Goal: Task Accomplishment & Management: Manage account settings

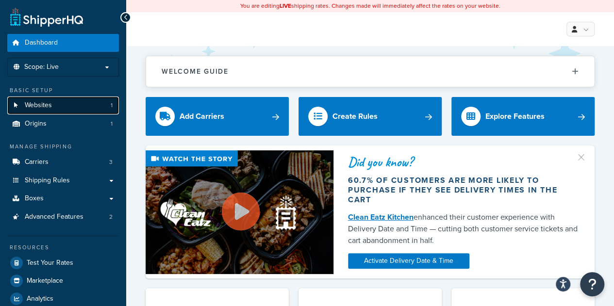
click at [67, 108] on link "Websites 1" at bounding box center [63, 106] width 112 height 18
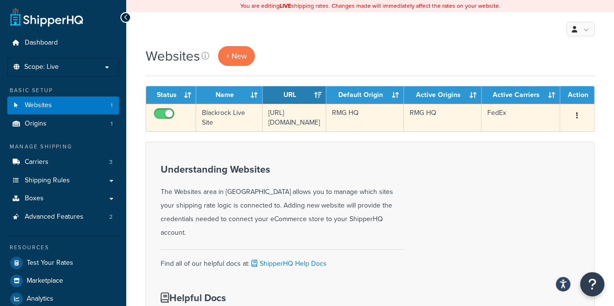
click at [572, 114] on button "button" at bounding box center [577, 116] width 14 height 16
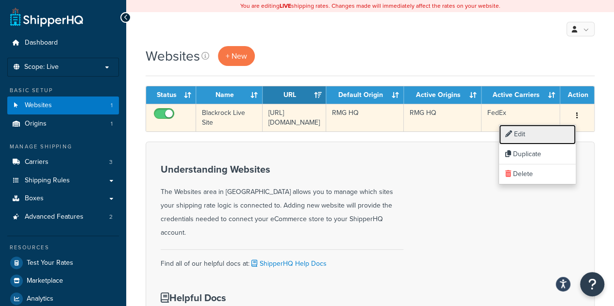
click at [552, 130] on link "Edit" at bounding box center [537, 135] width 77 height 20
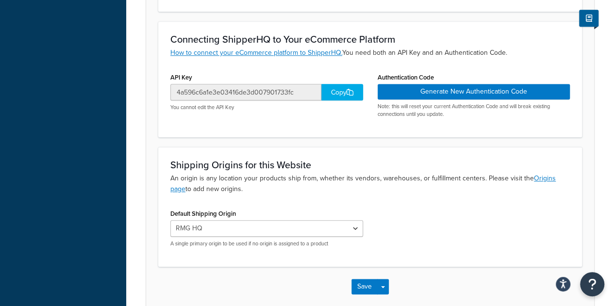
scroll to position [291, 0]
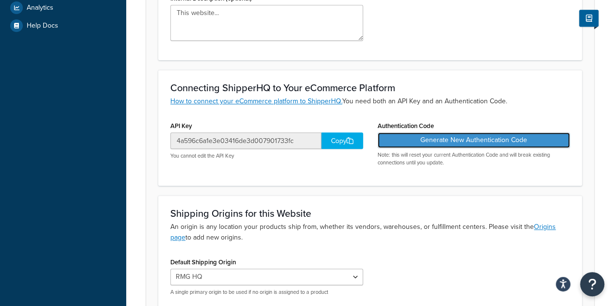
click at [439, 138] on button "Generate New Authentication Code" at bounding box center [473, 140] width 193 height 16
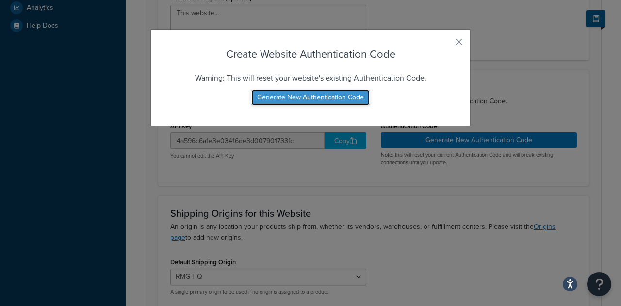
click at [319, 97] on button "Generate New Authentication Code" at bounding box center [310, 98] width 118 height 16
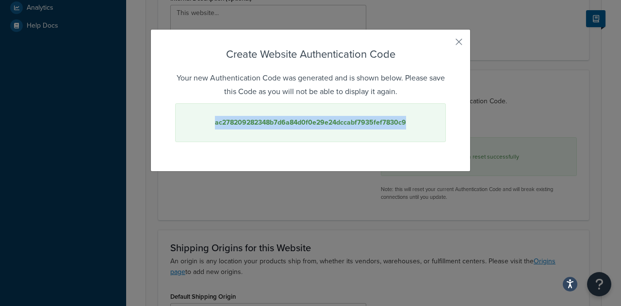
drag, startPoint x: 403, startPoint y: 124, endPoint x: 212, endPoint y: 126, distance: 190.1
click at [212, 126] on div "ac278209282348b7d6a84d0f0e29e24dccabf7935fef7830c9" at bounding box center [310, 122] width 271 height 39
copy strong "ac278209282348b7d6a84d0f0e29e24dccabf7935fef7830c9"
click at [446, 44] on button "button" at bounding box center [444, 45] width 2 height 2
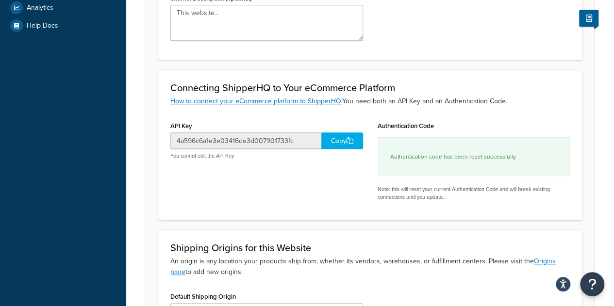
click at [345, 139] on div "Copy" at bounding box center [342, 140] width 42 height 16
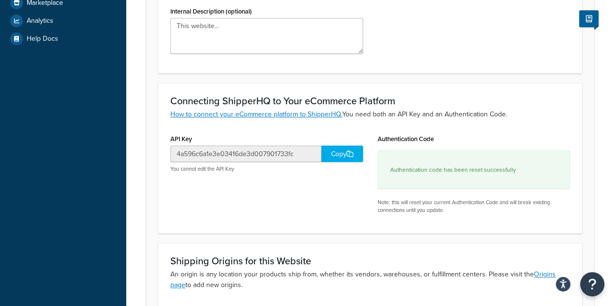
scroll to position [0, 0]
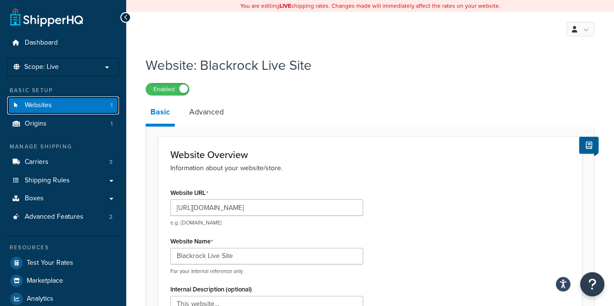
click at [60, 107] on link "Websites 1" at bounding box center [63, 106] width 112 height 18
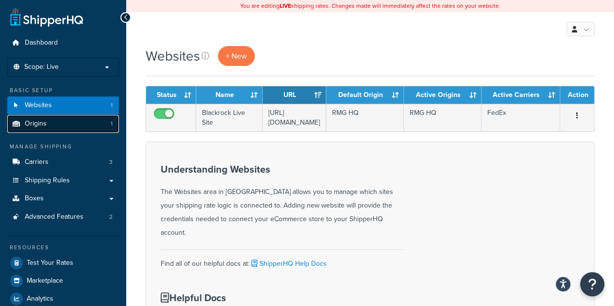
click at [60, 123] on link "Origins 1" at bounding box center [63, 124] width 112 height 18
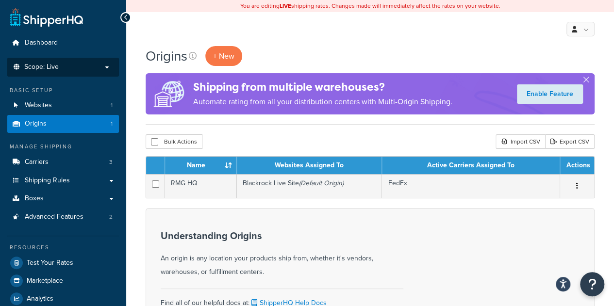
click at [86, 71] on li "Scope: Live Development Integration Test" at bounding box center [63, 67] width 112 height 19
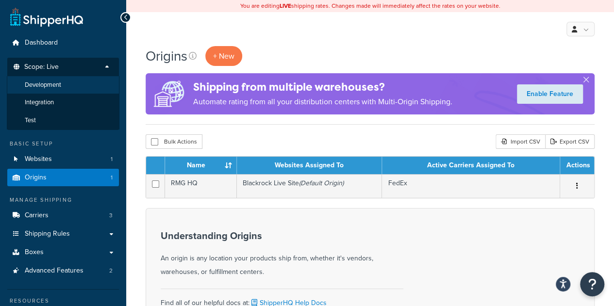
click at [76, 84] on li "Development" at bounding box center [63, 85] width 113 height 18
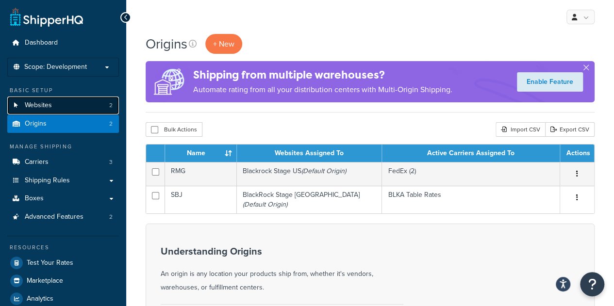
click at [86, 112] on link "Websites 2" at bounding box center [63, 106] width 112 height 18
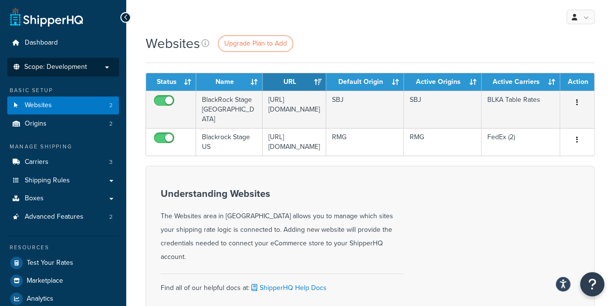
click at [87, 69] on p "Scope: Development" at bounding box center [63, 67] width 103 height 8
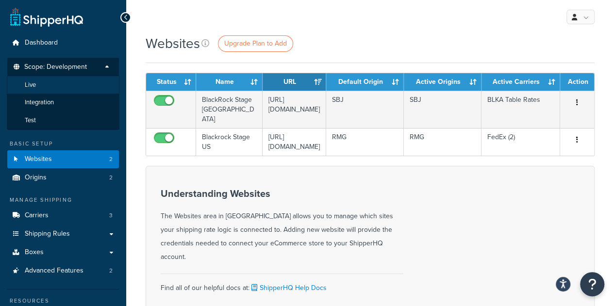
click at [75, 82] on li "Live" at bounding box center [63, 85] width 113 height 18
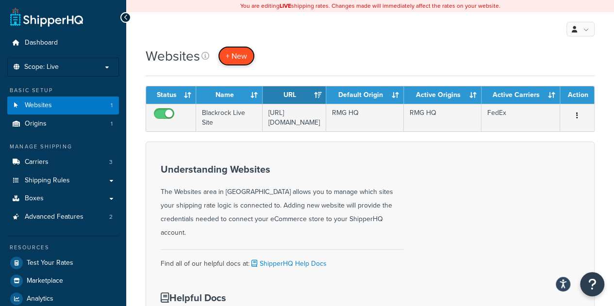
click at [233, 58] on span "+ New" at bounding box center [236, 55] width 21 height 11
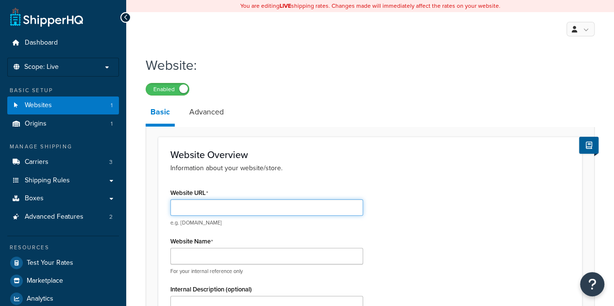
click at [232, 207] on input "Website URL" at bounding box center [266, 207] width 193 height 16
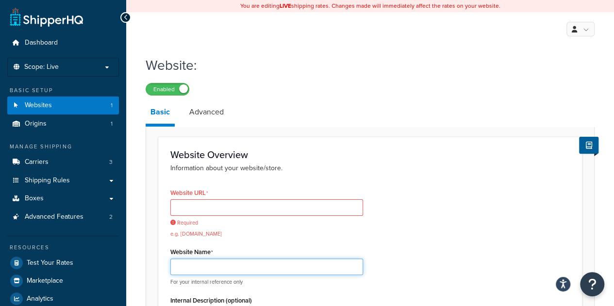
click at [234, 252] on div "Website Name For your internal reference only" at bounding box center [266, 265] width 193 height 41
type input "BlackRock Live EMEA"
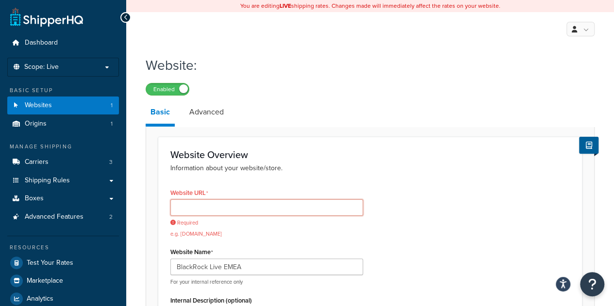
click at [235, 208] on input "Website URL" at bounding box center [266, 207] width 193 height 16
paste input "[URL][DOMAIN_NAME]"
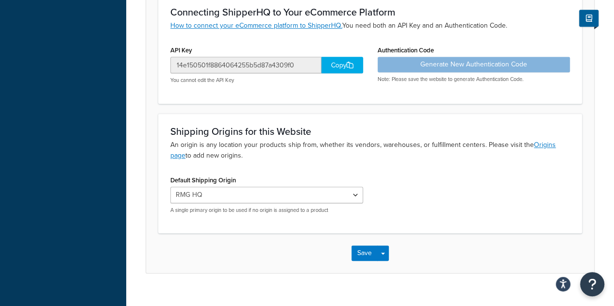
scroll to position [382, 0]
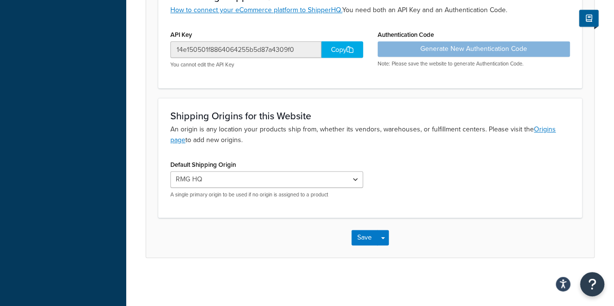
type input "[URL][DOMAIN_NAME]"
click at [330, 183] on select "RMG HQ" at bounding box center [266, 179] width 193 height 16
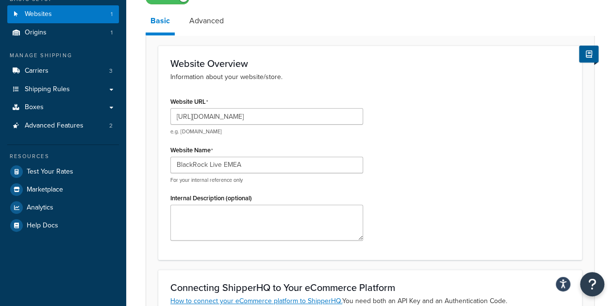
scroll to position [0, 0]
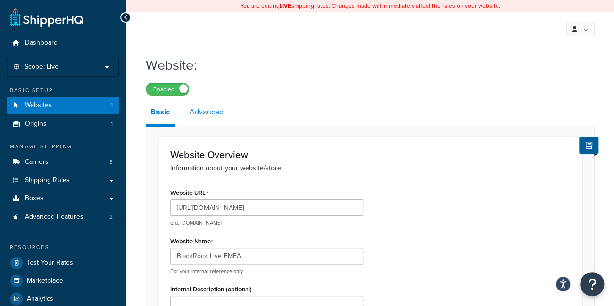
click at [209, 110] on link "Advanced" at bounding box center [206, 111] width 44 height 23
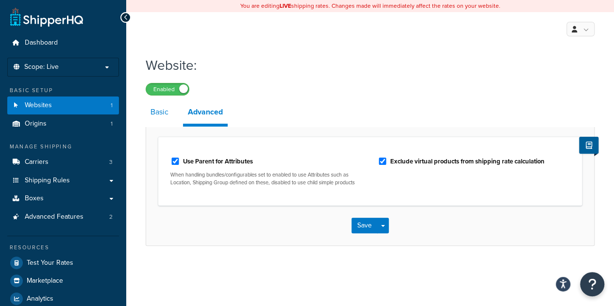
click at [164, 114] on link "Basic" at bounding box center [160, 111] width 28 height 23
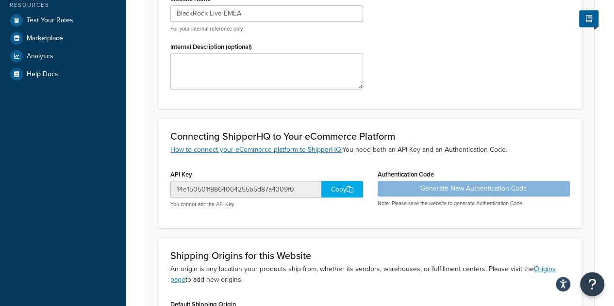
scroll to position [382, 0]
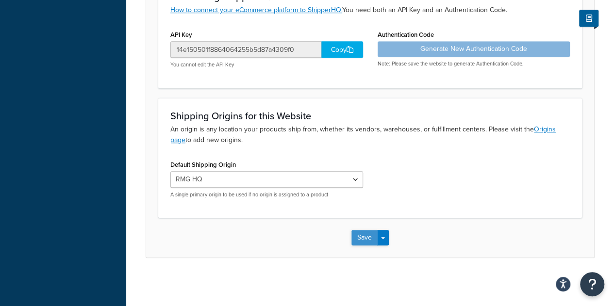
click at [370, 232] on button "Save" at bounding box center [364, 238] width 26 height 16
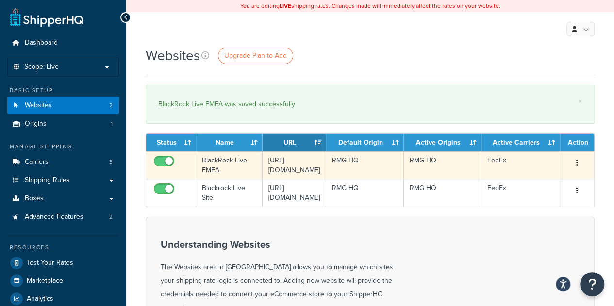
click at [577, 164] on icon "button" at bounding box center [577, 163] width 2 height 7
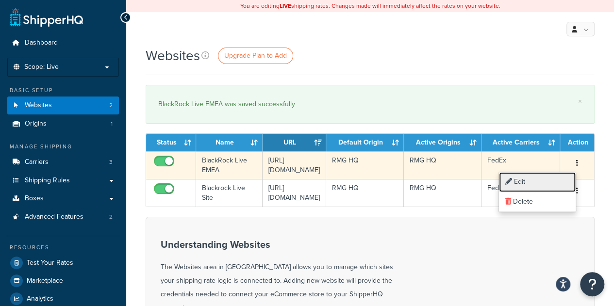
click at [544, 184] on link "Edit" at bounding box center [537, 182] width 77 height 20
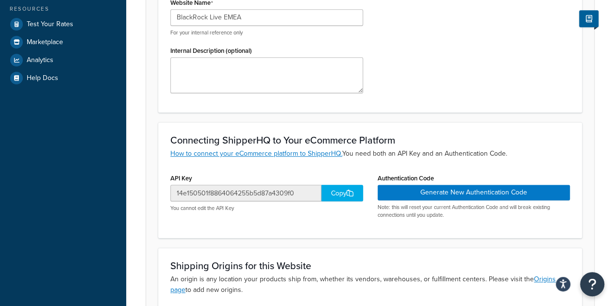
scroll to position [243, 0]
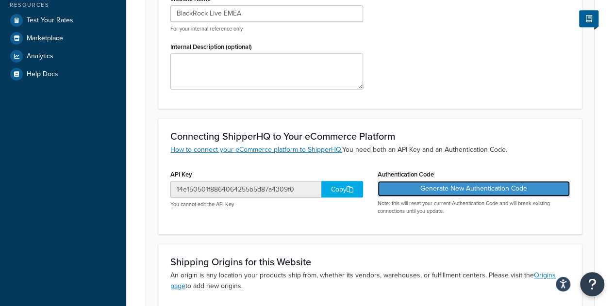
click at [433, 192] on button "Generate New Authentication Code" at bounding box center [473, 189] width 193 height 16
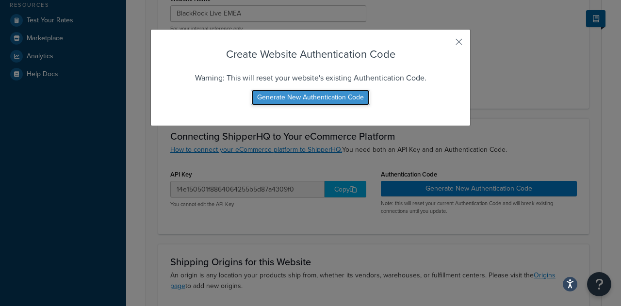
click at [326, 99] on button "Generate New Authentication Code" at bounding box center [310, 98] width 118 height 16
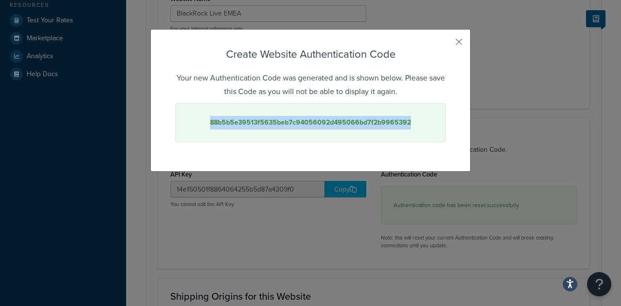
drag, startPoint x: 405, startPoint y: 123, endPoint x: 210, endPoint y: 124, distance: 194.5
click at [210, 124] on strong "88b5b5e39513f5635beb7c94056092d495066bd7f2b9965392" at bounding box center [310, 122] width 201 height 10
copy strong "88b5b5e39513f5635beb7c94056092d495066bd7f2b9965392"
click at [446, 44] on button "button" at bounding box center [444, 45] width 2 height 2
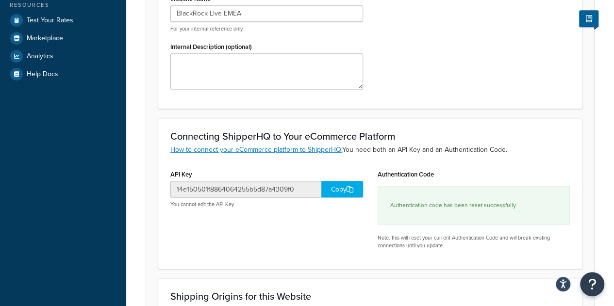
click at [335, 191] on div "Copy" at bounding box center [342, 189] width 42 height 16
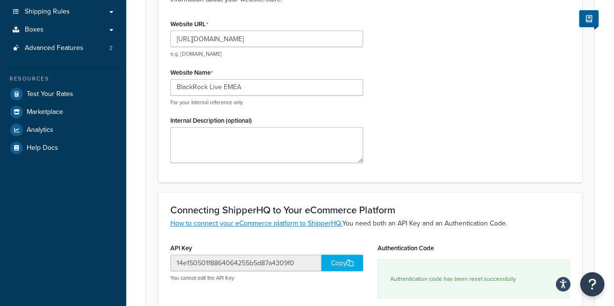
scroll to position [0, 0]
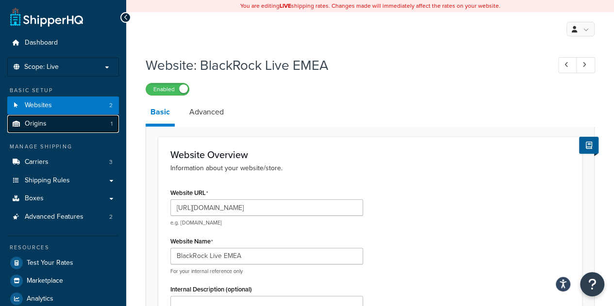
click at [62, 121] on link "Origins 1" at bounding box center [63, 124] width 112 height 18
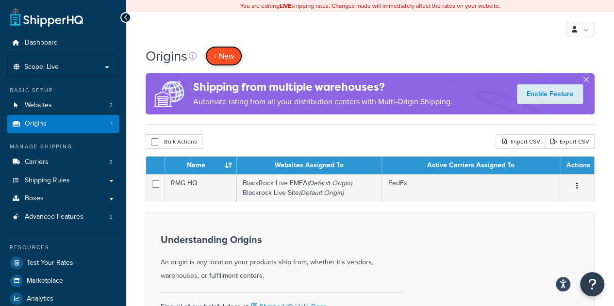
click at [222, 59] on span "+ New" at bounding box center [223, 55] width 21 height 11
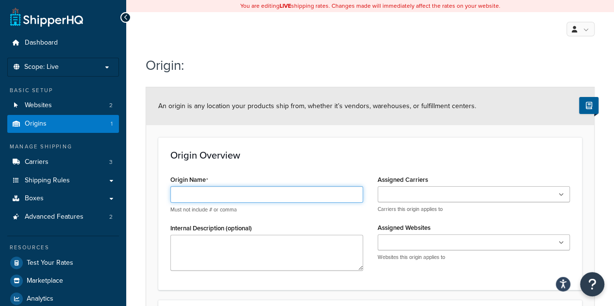
click at [238, 195] on input "Origin Name" at bounding box center [266, 194] width 193 height 16
type input "SBJ"
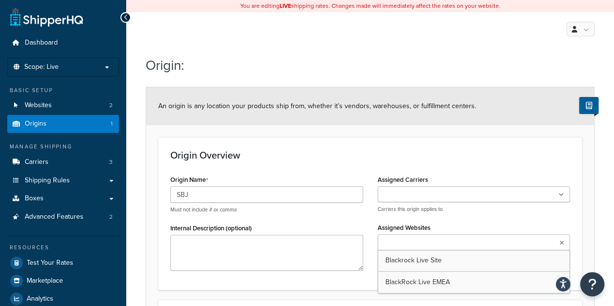
click at [464, 239] on ul at bounding box center [473, 242] width 193 height 16
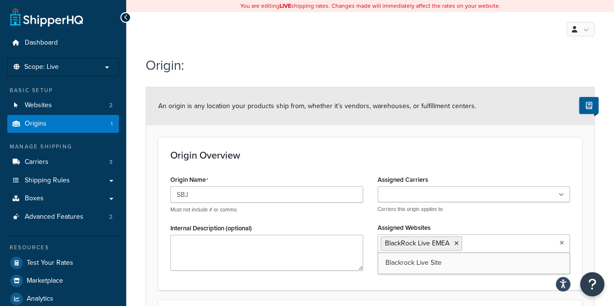
click at [444, 193] on input "Assigned Carriers" at bounding box center [423, 195] width 86 height 11
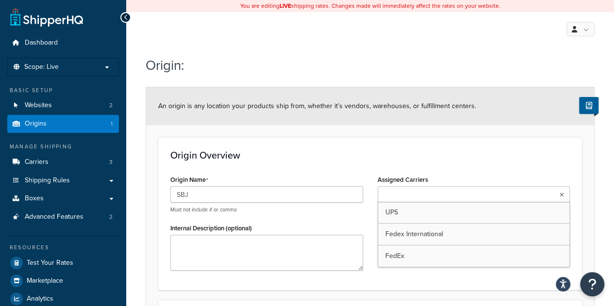
click at [444, 193] on input "Assigned Carriers" at bounding box center [423, 195] width 86 height 11
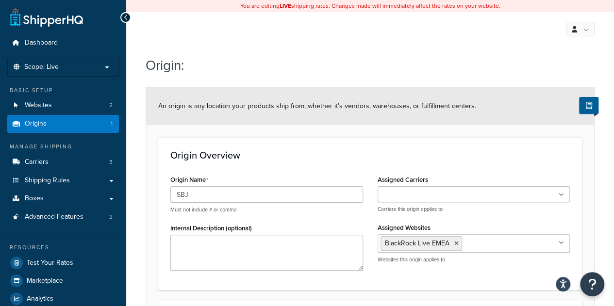
click at [561, 193] on icon at bounding box center [560, 195] width 5 height 6
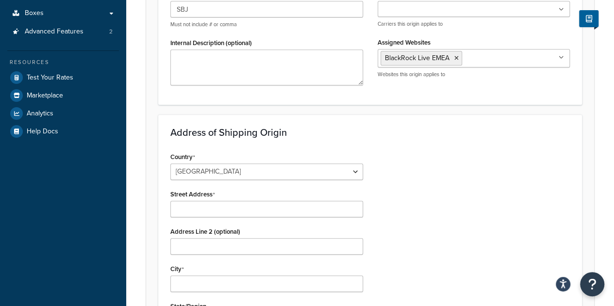
scroll to position [194, 0]
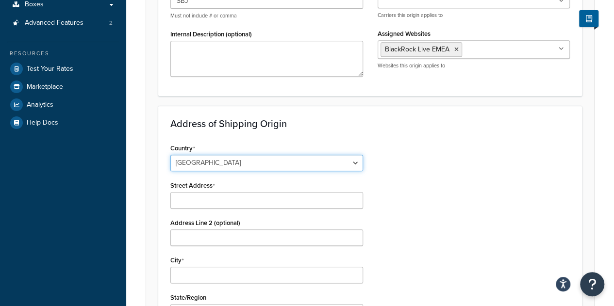
click at [351, 160] on select "United States United Kingdom Afghanistan Åland Islands Albania Algeria American…" at bounding box center [266, 163] width 193 height 16
select select "1152"
click at [170, 155] on select "United States United Kingdom Afghanistan Åland Islands Albania Algeria American…" at bounding box center [266, 163] width 193 height 16
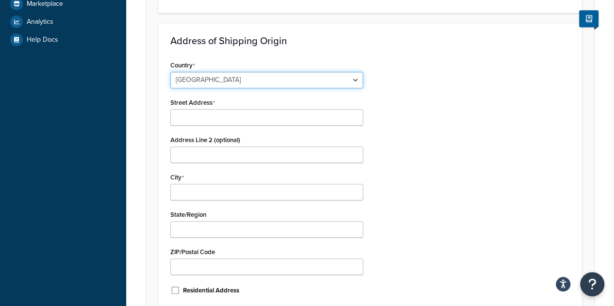
scroll to position [277, 0]
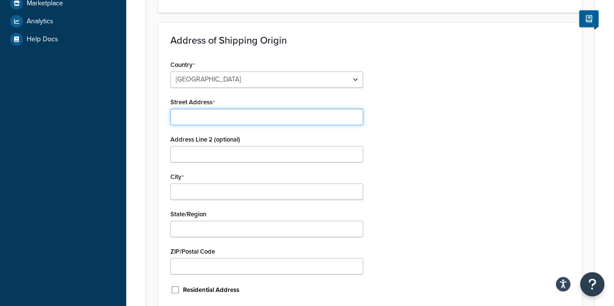
click at [216, 119] on input "Street Address" at bounding box center [266, 117] width 193 height 16
paste input "De Schakel 17"
type input "De Schakel 17"
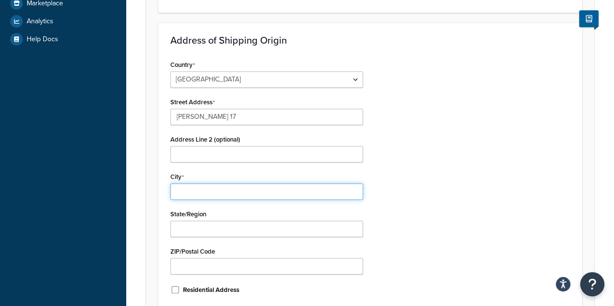
click at [195, 193] on input "City" at bounding box center [266, 191] width 193 height 16
paste input "Eindhoven"
type input "Eindhoven"
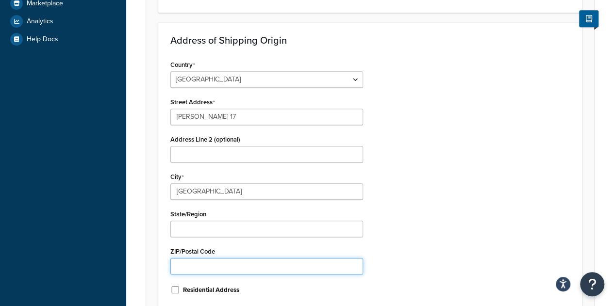
click at [202, 261] on input "ZIP/Postal Code" at bounding box center [266, 266] width 193 height 16
type input "v"
paste input "5651 GH"
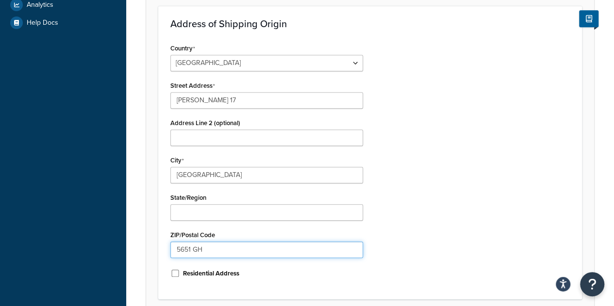
scroll to position [374, 0]
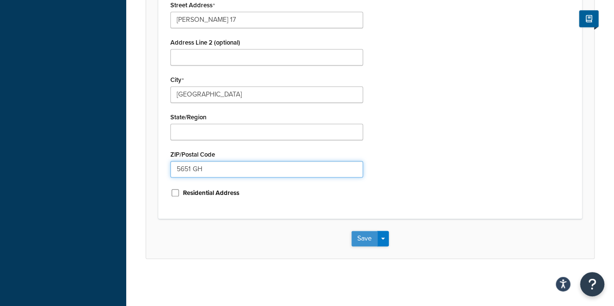
type input "5651 GH"
click at [352, 236] on button "Save" at bounding box center [364, 239] width 26 height 16
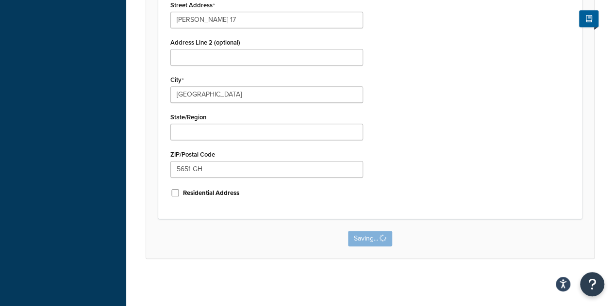
scroll to position [0, 0]
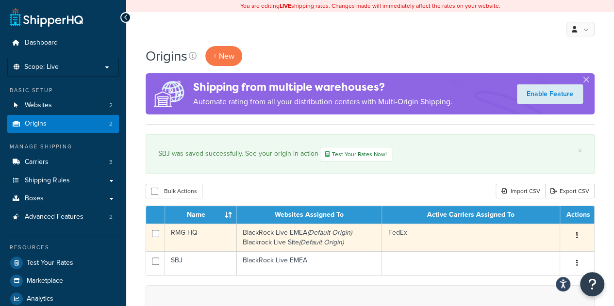
click at [574, 232] on button "button" at bounding box center [577, 236] width 14 height 16
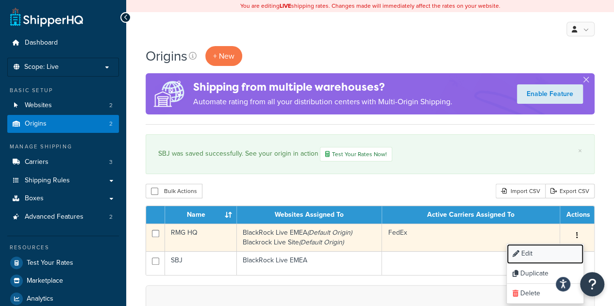
click at [553, 250] on link "Edit" at bounding box center [544, 254] width 77 height 20
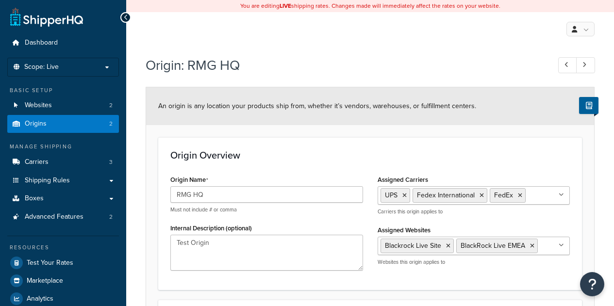
select select "46"
click at [531, 245] on icon at bounding box center [532, 246] width 4 height 6
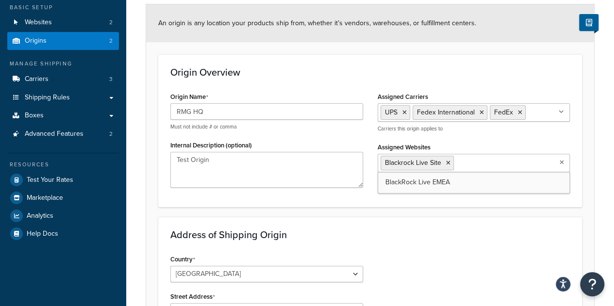
scroll to position [97, 0]
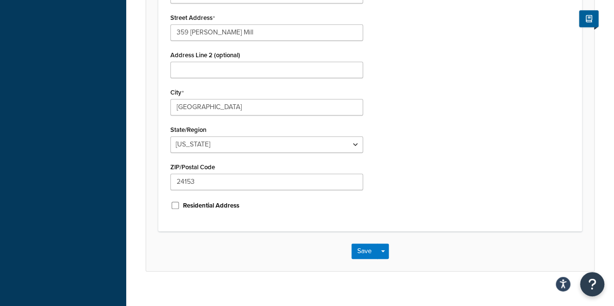
scroll to position [374, 0]
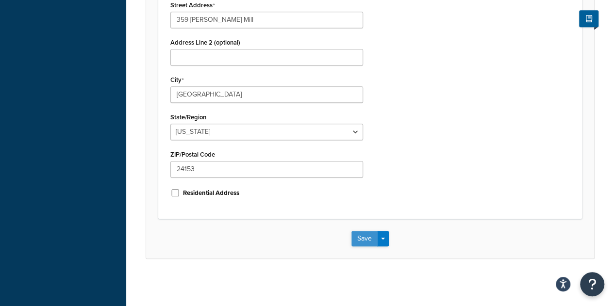
click at [364, 235] on button "Save" at bounding box center [364, 239] width 26 height 16
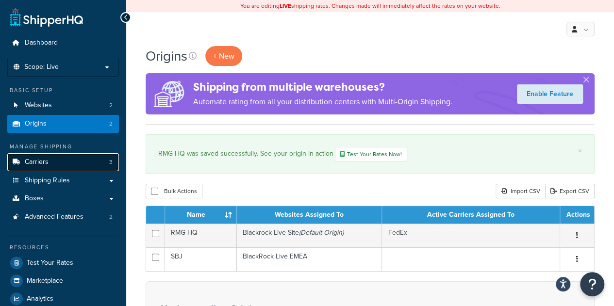
click at [72, 164] on link "Carriers 3" at bounding box center [63, 162] width 112 height 18
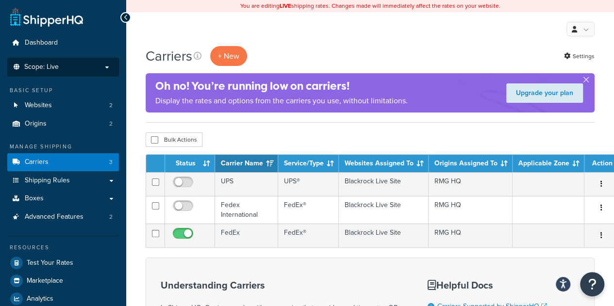
click at [64, 73] on li "Scope: Live Development Integration Test" at bounding box center [63, 67] width 112 height 19
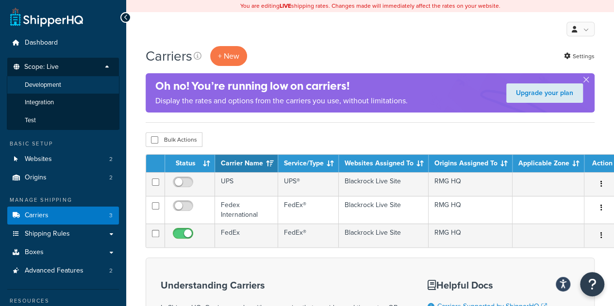
click at [60, 89] on span "Development" at bounding box center [43, 85] width 36 height 8
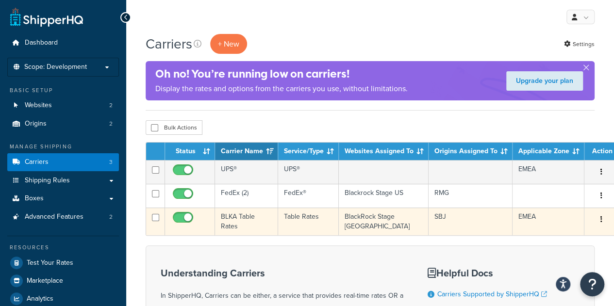
click at [594, 219] on button "button" at bounding box center [601, 220] width 14 height 16
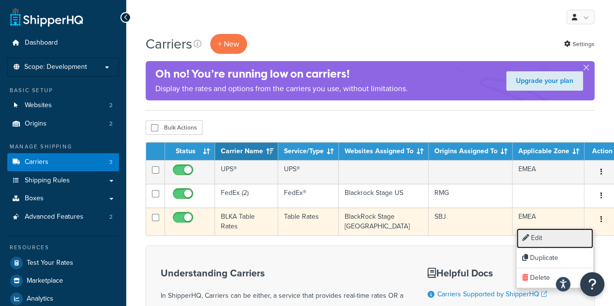
click at [569, 235] on link "Edit" at bounding box center [554, 238] width 77 height 20
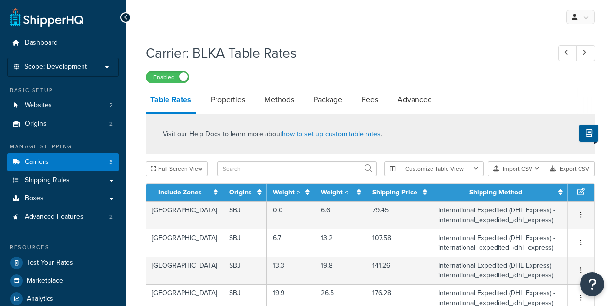
select select "25"
click at [563, 168] on button "Export CSV" at bounding box center [569, 169] width 49 height 15
click at [76, 68] on span "Scope: Development" at bounding box center [55, 67] width 63 height 8
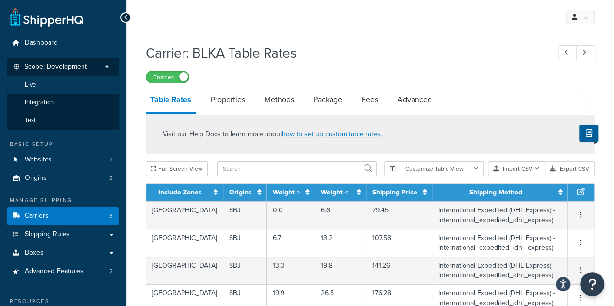
click at [70, 80] on li "Live" at bounding box center [63, 85] width 113 height 18
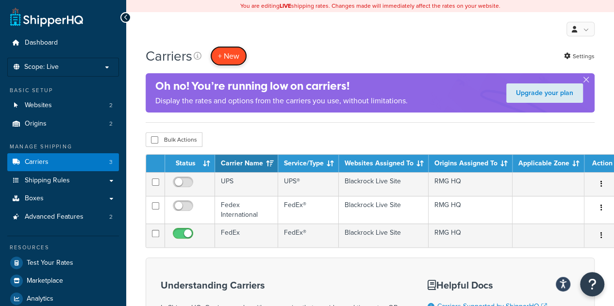
click at [231, 58] on button "+ New" at bounding box center [228, 56] width 37 height 20
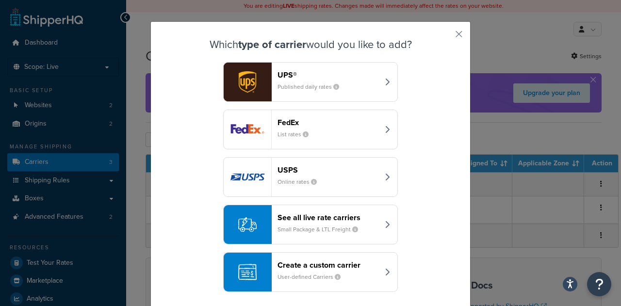
scroll to position [12, 0]
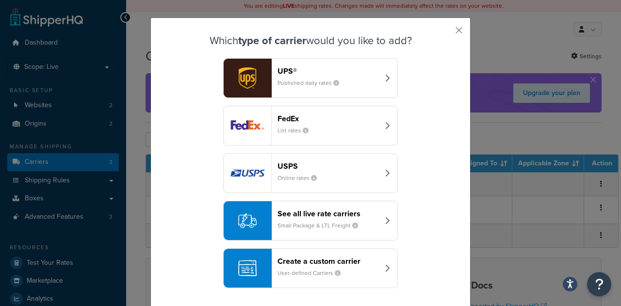
click at [327, 260] on header "Create a custom carrier" at bounding box center [327, 261] width 101 height 9
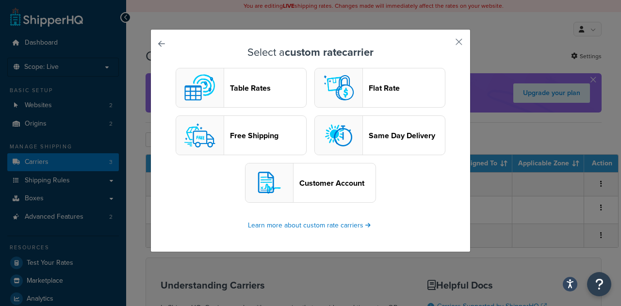
click at [226, 80] on button "Table Rates" at bounding box center [241, 88] width 131 height 40
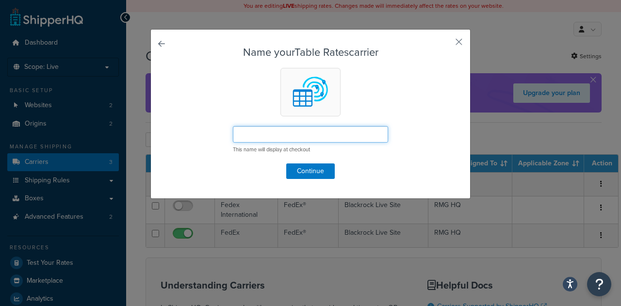
click at [294, 134] on input "text" at bounding box center [310, 134] width 155 height 16
type input "BLKA EMEA Table Rates"
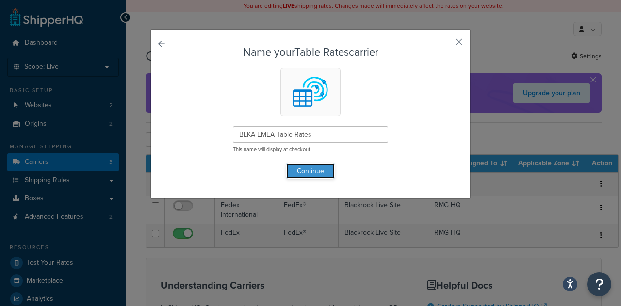
click at [299, 169] on button "Continue" at bounding box center [310, 171] width 49 height 16
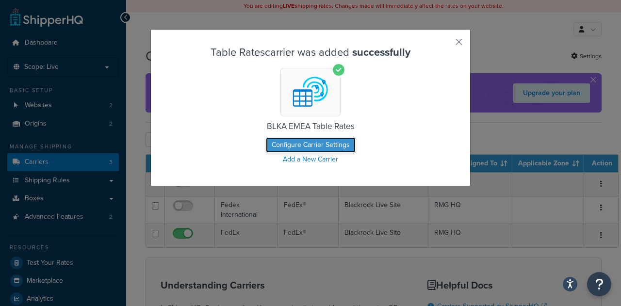
click at [313, 146] on button "Configure Carrier Settings" at bounding box center [311, 145] width 90 height 16
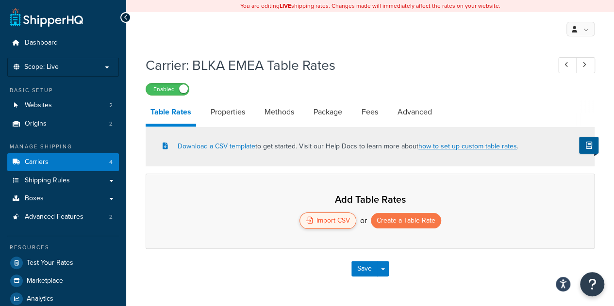
click at [343, 224] on div "Import CSV" at bounding box center [327, 220] width 57 height 16
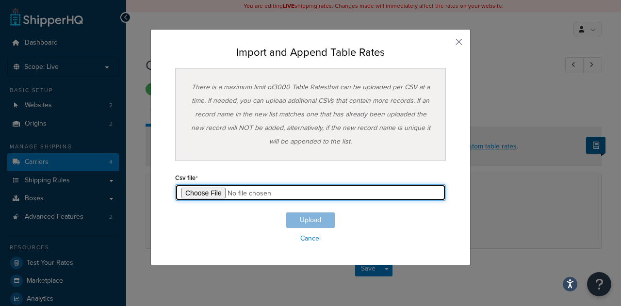
click at [209, 188] on input "file" at bounding box center [310, 192] width 271 height 16
type input "C:\fakepath\Table Rate Export-2025-08-20 0513.csv"
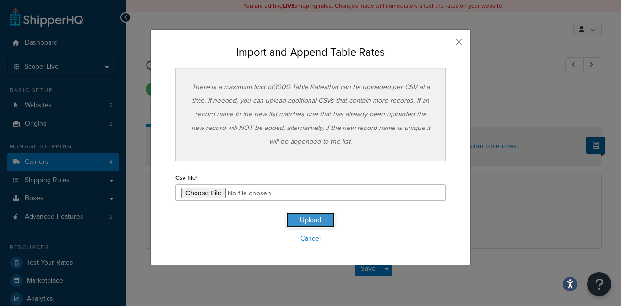
click at [310, 219] on button "Upload" at bounding box center [310, 220] width 49 height 16
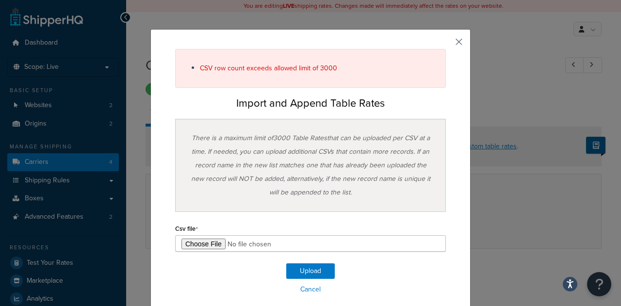
click at [446, 44] on button "button" at bounding box center [444, 45] width 2 height 2
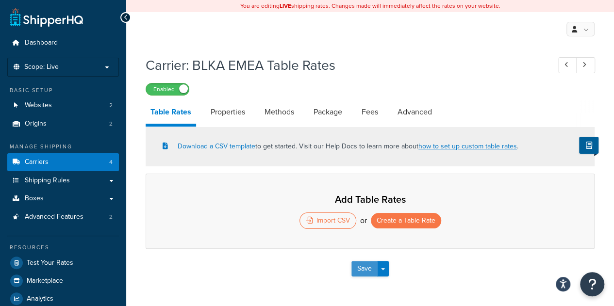
click at [369, 268] on button "Save" at bounding box center [364, 269] width 26 height 16
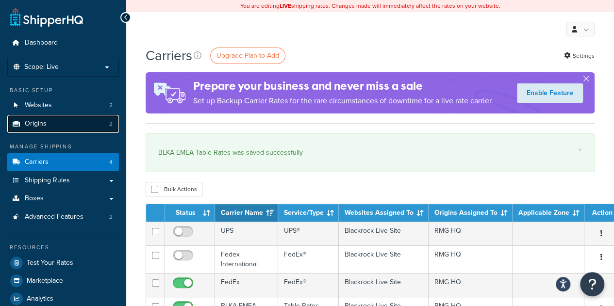
click at [83, 120] on link "Origins 2" at bounding box center [63, 124] width 112 height 18
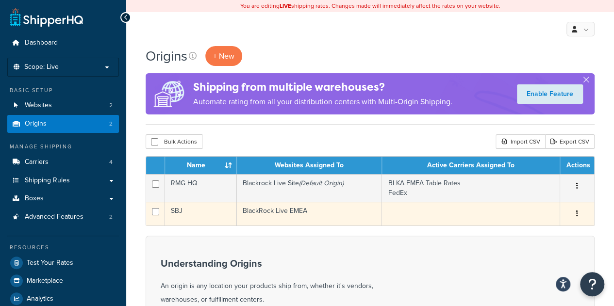
click at [578, 215] on button "button" at bounding box center [577, 214] width 14 height 16
click at [553, 228] on link "Edit" at bounding box center [544, 232] width 77 height 20
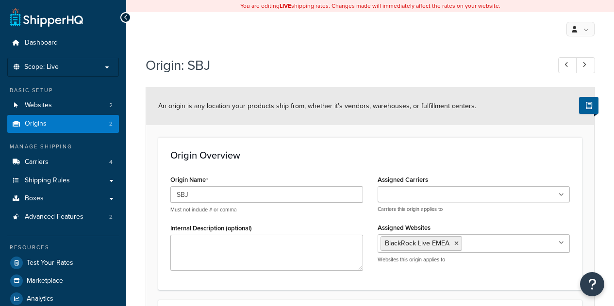
select select "1152"
drag, startPoint x: 200, startPoint y: 195, endPoint x: 153, endPoint y: 191, distance: 46.8
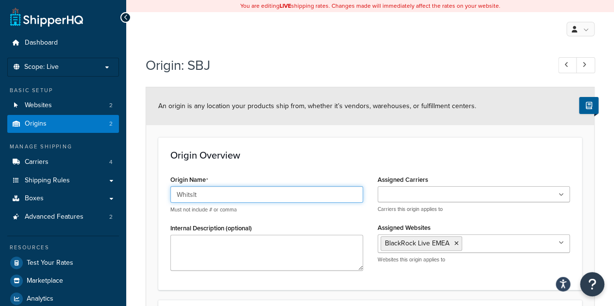
drag, startPoint x: 205, startPoint y: 191, endPoint x: 147, endPoint y: 194, distance: 57.4
paste input "stl Fulfilmen"
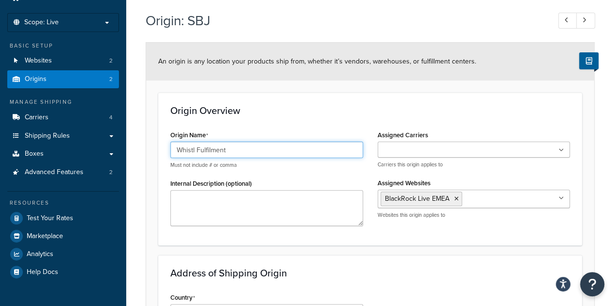
scroll to position [146, 0]
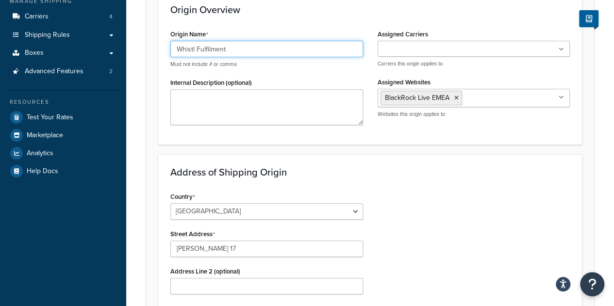
type input "Whistl Fulfilment"
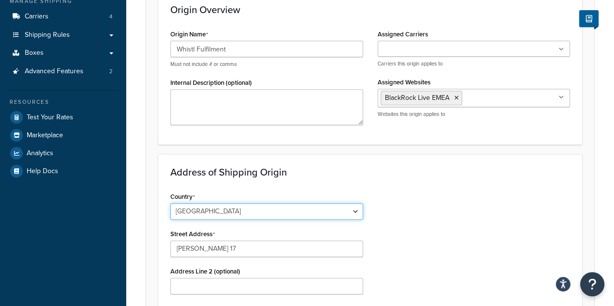
click at [283, 211] on select "United States United Kingdom Afghanistan Åland Islands Albania Algeria American…" at bounding box center [266, 211] width 193 height 16
select select "1226"
click at [170, 203] on select "United States United Kingdom Afghanistan Åland Islands Albania Algeria American…" at bounding box center [266, 211] width 193 height 16
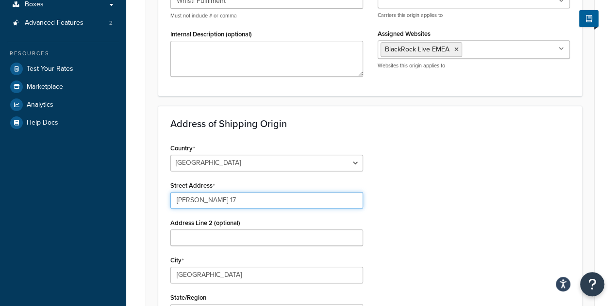
drag, startPoint x: 233, startPoint y: 204, endPoint x: 163, endPoint y: 204, distance: 69.8
click at [164, 204] on div "Country United States United Kingdom Afghanistan Åland Islands Albania Algeria …" at bounding box center [266, 264] width 207 height 246
paste input "C/O Whistl Fulfilment (South West) Ltd, Woodview Road"
drag, startPoint x: 344, startPoint y: 199, endPoint x: 279, endPoint y: 200, distance: 65.0
click at [279, 200] on input "C/O Whistl Fulfilment (South West) Ltd, Woodview Road" at bounding box center [266, 200] width 193 height 16
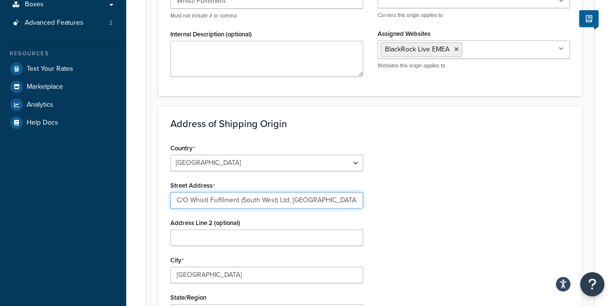
type input "C/O Whistl Fulfilment (South West) Ltd, Woodview Road"
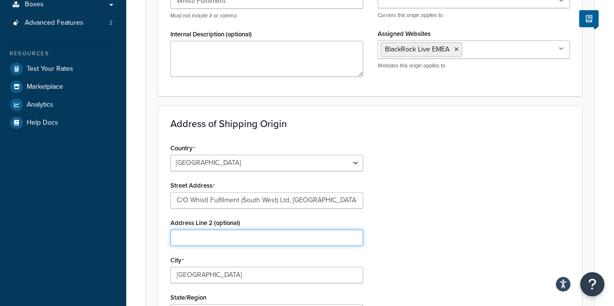
click at [202, 230] on input "Address Line 2 (optional)" at bounding box center [266, 237] width 193 height 16
paste input "Ltd, Woodview Road"
type input "Ltd, Woodview Road"
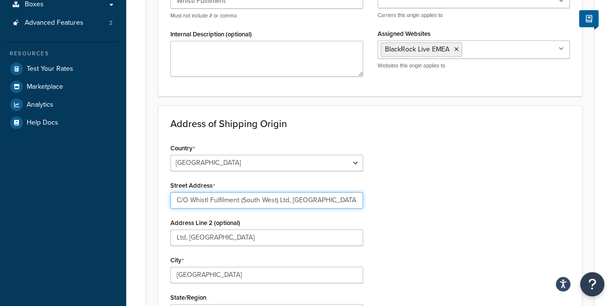
drag, startPoint x: 343, startPoint y: 198, endPoint x: 281, endPoint y: 202, distance: 62.2
click at [281, 202] on input "C/O Whistl Fulfilment (South West) Ltd, Woodview Road" at bounding box center [266, 200] width 193 height 16
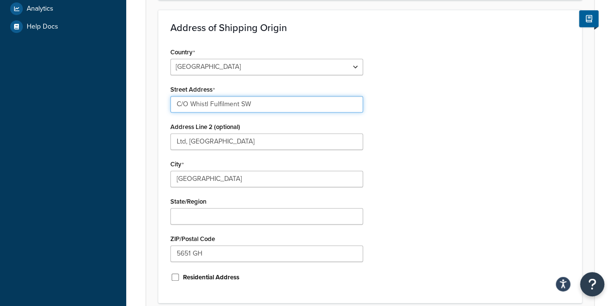
scroll to position [291, 0]
type input "C/O Whistl Fulfilment SW"
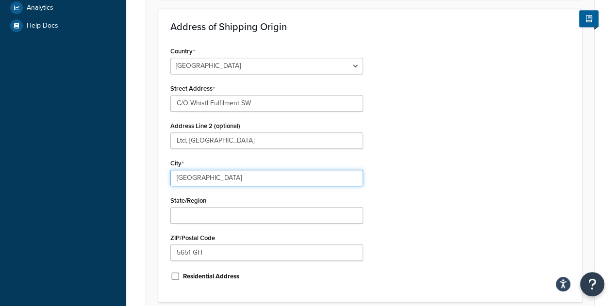
drag, startPoint x: 212, startPoint y: 176, endPoint x: 178, endPoint y: 182, distance: 34.1
click at [169, 173] on div "Country United States United Kingdom Afghanistan Åland Islands Albania Algeria …" at bounding box center [266, 167] width 207 height 246
paste input "Paignto"
type input "Paignton"
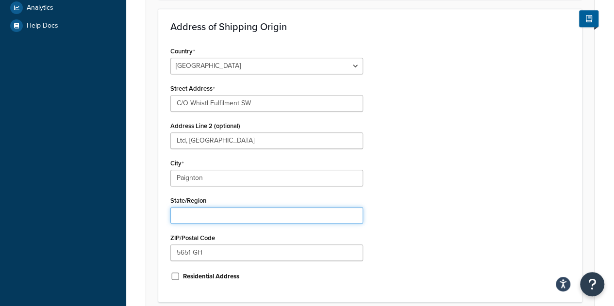
click at [209, 214] on input "State/Region" at bounding box center [266, 215] width 193 height 16
type input "[GEOGRAPHIC_DATA]"
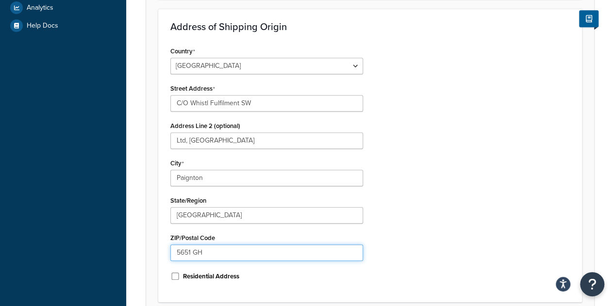
drag, startPoint x: 214, startPoint y: 256, endPoint x: 155, endPoint y: 252, distance: 59.8
click at [157, 253] on form "An origin is any location your products ship from, whether it’s vendors, wareho…" at bounding box center [370, 68] width 448 height 545
paste input "TQ4 7SR"
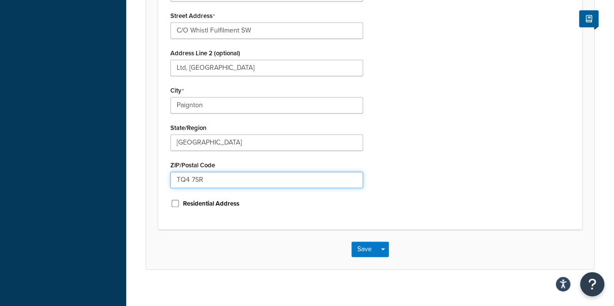
scroll to position [374, 0]
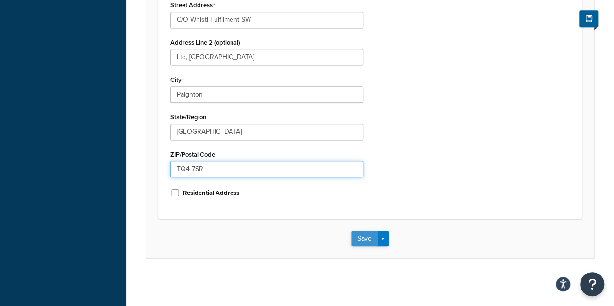
type input "TQ4 7SR"
click at [365, 231] on button "Save" at bounding box center [364, 239] width 26 height 16
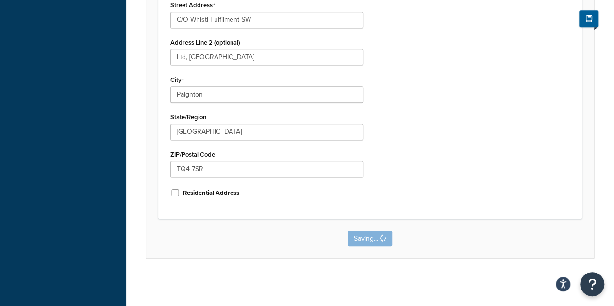
scroll to position [0, 0]
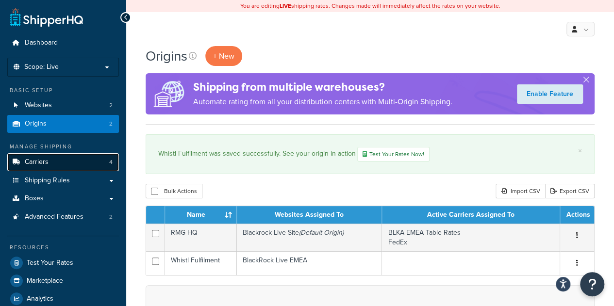
click at [65, 162] on link "Carriers 4" at bounding box center [63, 162] width 112 height 18
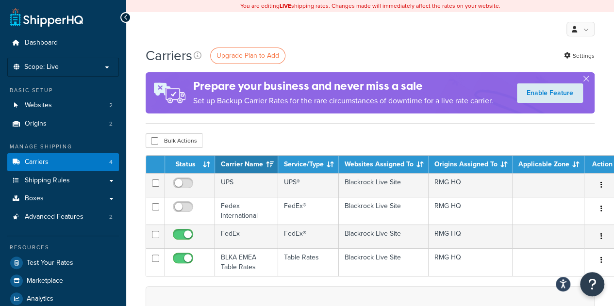
click at [545, 26] on div "My Profile Billing Global Settings Contact Us Logout" at bounding box center [369, 29] width 487 height 34
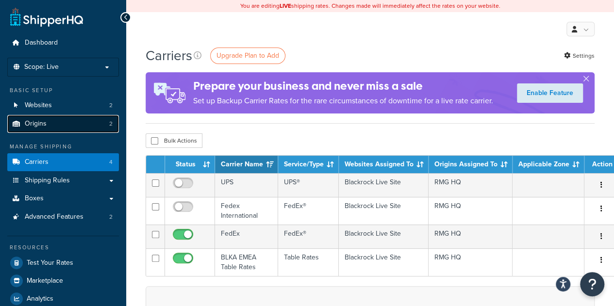
click at [46, 126] on link "Origins 2" at bounding box center [63, 124] width 112 height 18
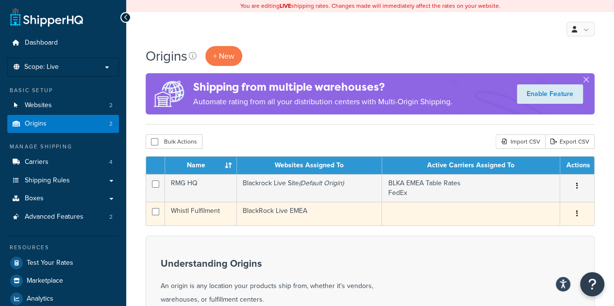
click at [574, 211] on button "button" at bounding box center [577, 214] width 14 height 16
click at [550, 229] on link "Edit" at bounding box center [544, 232] width 77 height 20
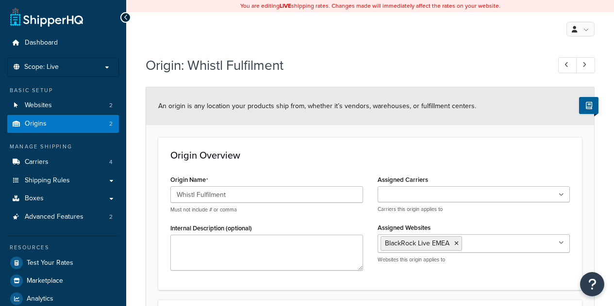
select select "1226"
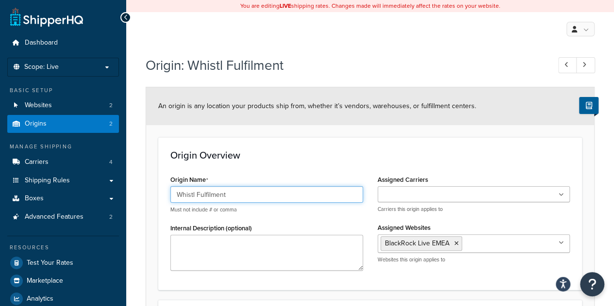
drag, startPoint x: 252, startPoint y: 193, endPoint x: 207, endPoint y: 197, distance: 45.9
click at [207, 197] on input "Whistl Fulfilment" at bounding box center [266, 194] width 193 height 16
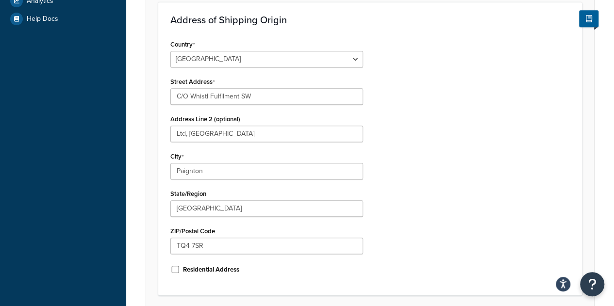
scroll to position [374, 0]
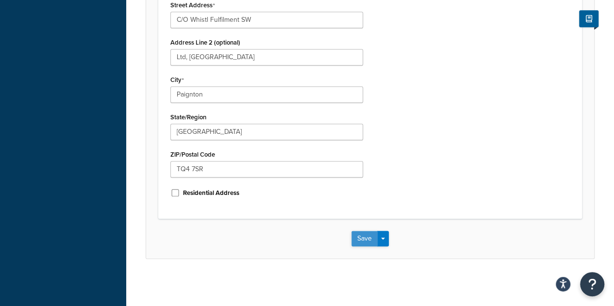
type input "Whistl"
click at [369, 241] on button "Save" at bounding box center [364, 239] width 26 height 16
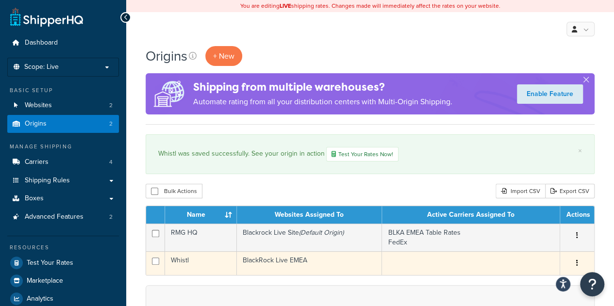
click at [575, 259] on button "button" at bounding box center [577, 264] width 14 height 16
click at [527, 281] on link "Edit" at bounding box center [544, 282] width 77 height 20
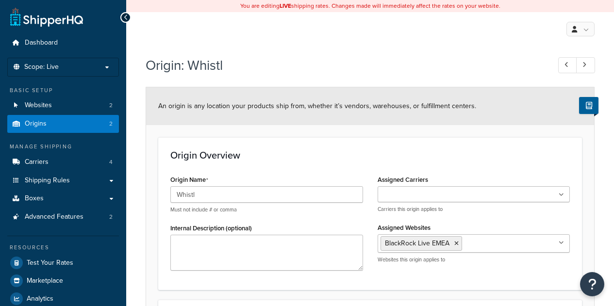
select select "1226"
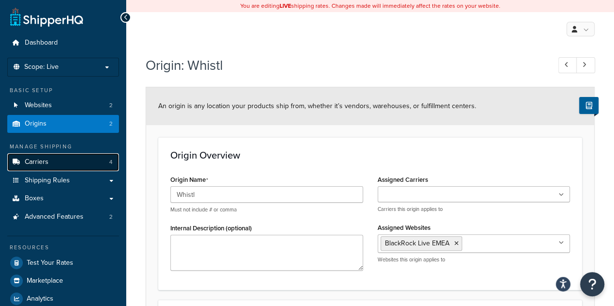
click at [63, 166] on link "Carriers 4" at bounding box center [63, 162] width 112 height 18
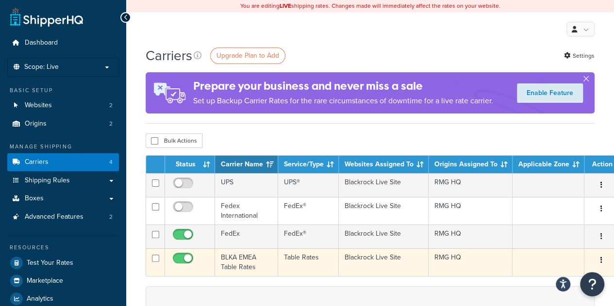
click at [594, 255] on button "button" at bounding box center [601, 261] width 14 height 16
click at [529, 279] on link "Edit" at bounding box center [554, 279] width 77 height 20
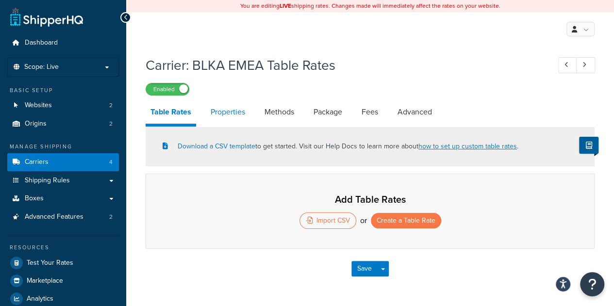
click at [225, 111] on link "Properties" at bounding box center [228, 111] width 44 height 23
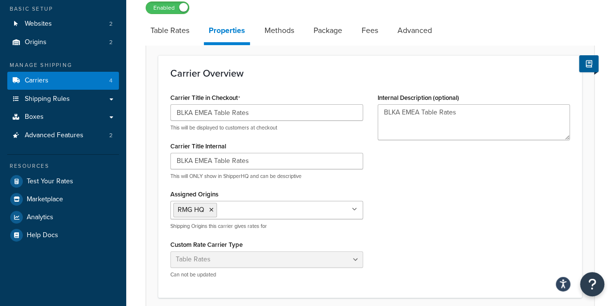
scroll to position [97, 0]
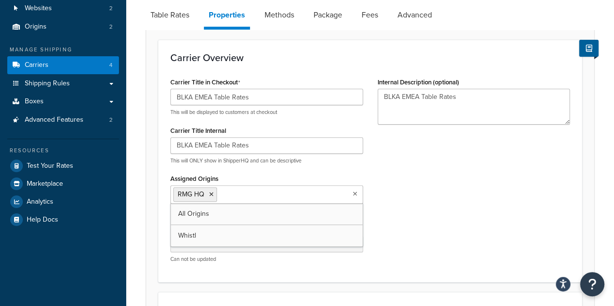
click at [352, 194] on ul "RMG HQ" at bounding box center [266, 194] width 193 height 18
click at [210, 195] on icon at bounding box center [211, 195] width 4 height 6
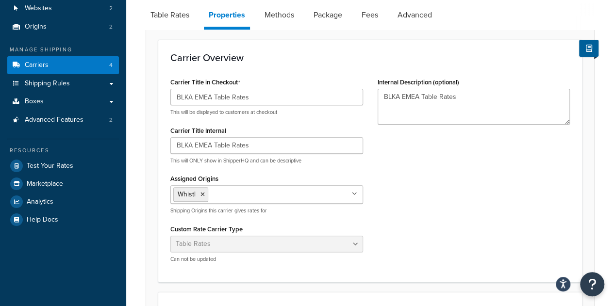
click at [405, 200] on div "Carrier Title in Checkout BLKA EMEA Table Rates This will be displayed to custo…" at bounding box center [370, 172] width 414 height 195
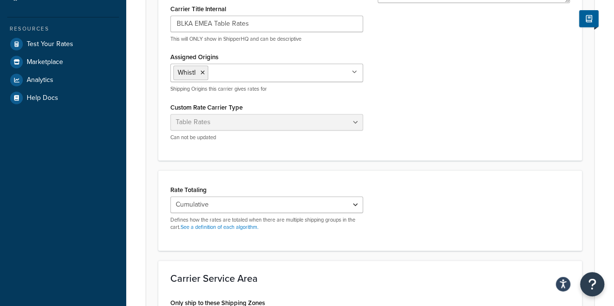
scroll to position [0, 0]
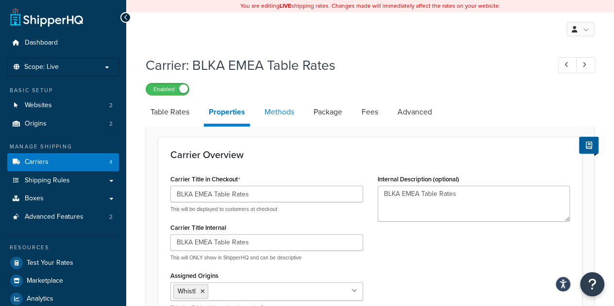
click at [274, 107] on link "Methods" at bounding box center [278, 111] width 39 height 23
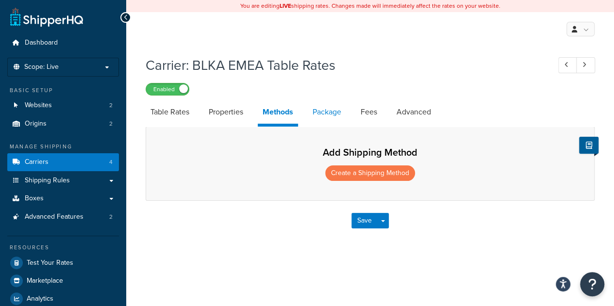
click at [323, 114] on link "Package" at bounding box center [327, 111] width 38 height 23
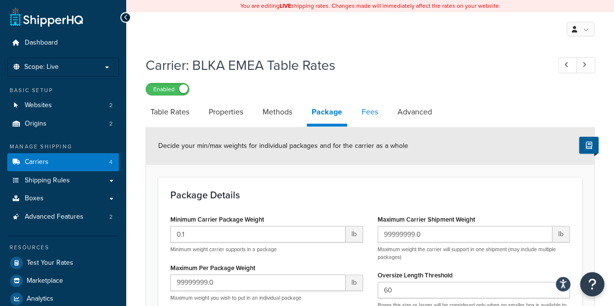
click at [369, 113] on link "Fees" at bounding box center [370, 111] width 26 height 23
select select "AFTER"
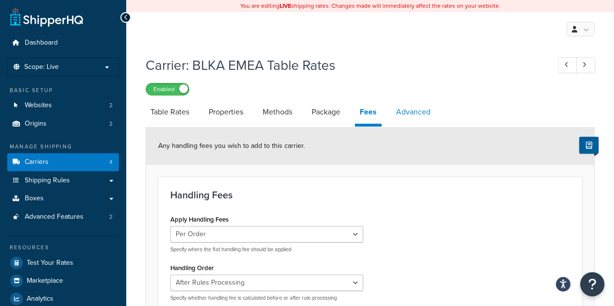
click at [407, 112] on link "Advanced" at bounding box center [413, 111] width 44 height 23
select select "false"
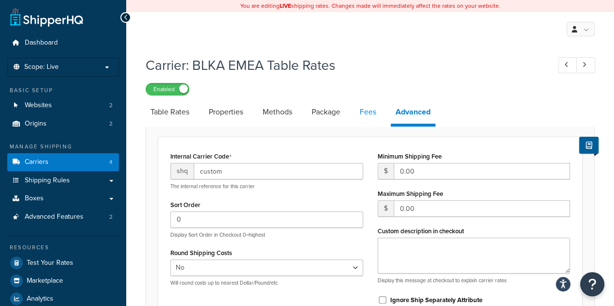
click at [364, 114] on link "Fees" at bounding box center [368, 111] width 26 height 23
click at [337, 115] on link "Package" at bounding box center [326, 111] width 38 height 23
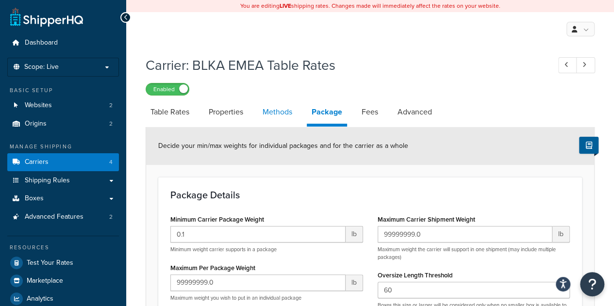
click at [288, 115] on link "Methods" at bounding box center [277, 111] width 39 height 23
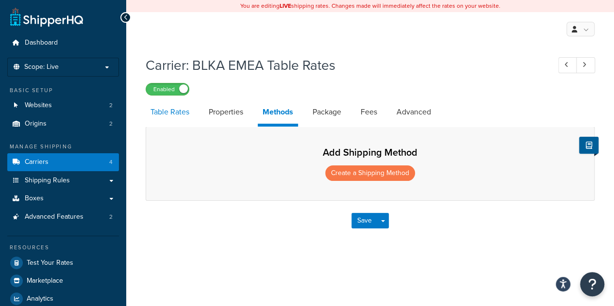
click at [169, 112] on link "Table Rates" at bounding box center [170, 111] width 49 height 23
select select "25"
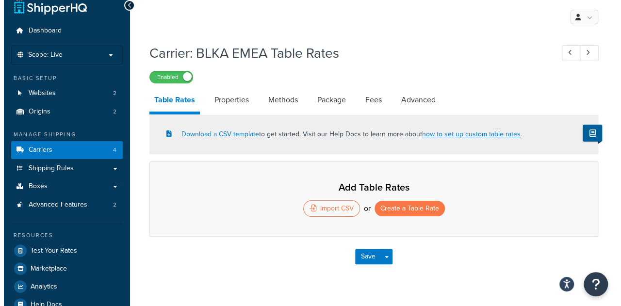
scroll to position [31, 0]
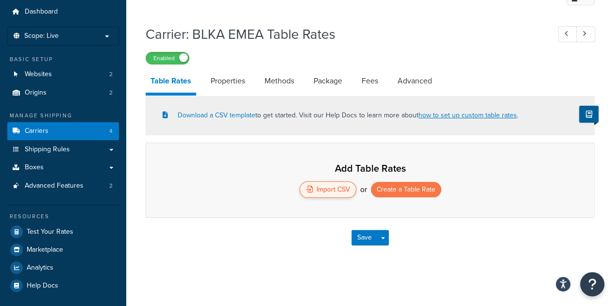
click at [340, 189] on div "Import CSV" at bounding box center [327, 189] width 57 height 16
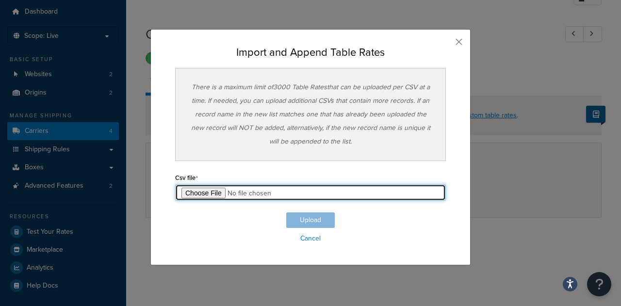
click at [219, 191] on input "file" at bounding box center [310, 192] width 271 height 16
type input "C:\fakepath\Table Rate Export-2025-08-20 0513.csv"
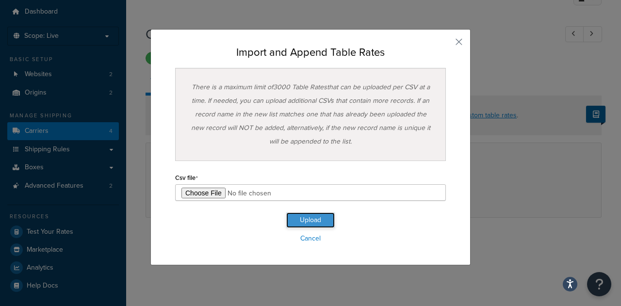
click at [308, 219] on button "Upload" at bounding box center [310, 220] width 49 height 16
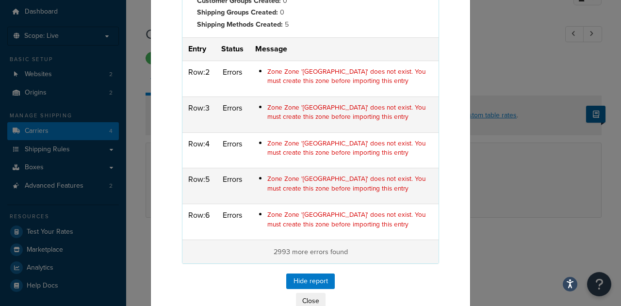
scroll to position [190, 0]
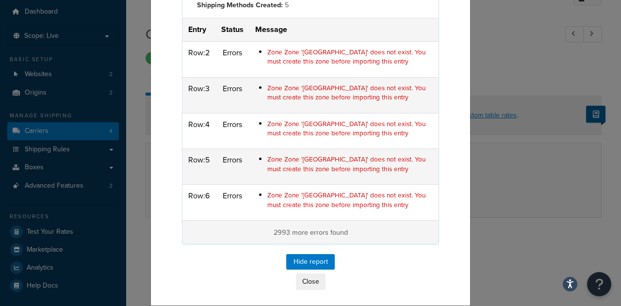
click at [319, 231] on p "2993 more errors found" at bounding box center [310, 233] width 244 height 12
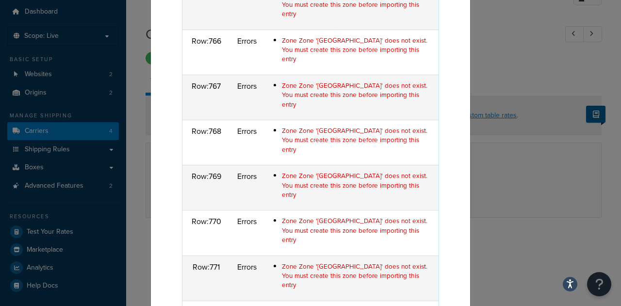
scroll to position [31329, 0]
click at [526, 56] on div "Import Summary File Name: Table Rate Export-2025-08-20 0513.csv Rows Count: 299…" at bounding box center [310, 153] width 621 height 306
click at [530, 65] on div "Import Summary File Name: Table Rate Export-2025-08-20 0513.csv Rows Count: 299…" at bounding box center [310, 153] width 621 height 306
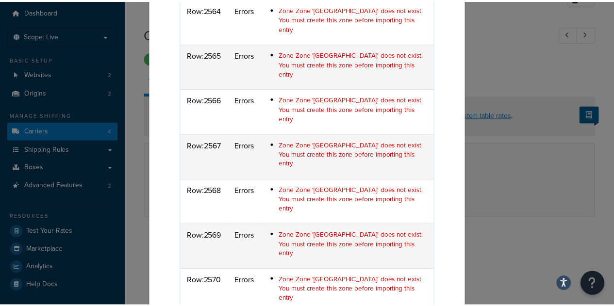
scroll to position [106897, 0]
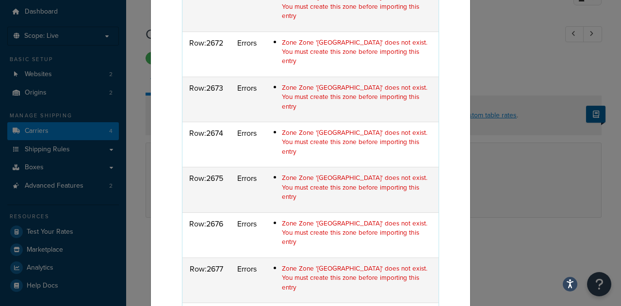
click button "Close"
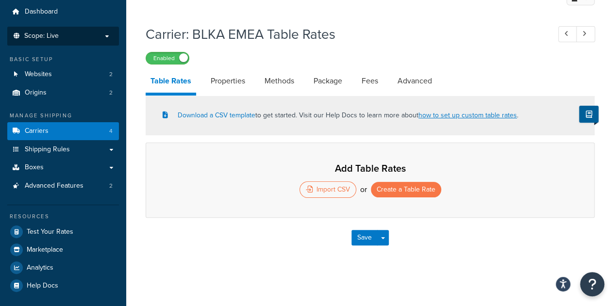
click at [67, 36] on p "Scope: Live" at bounding box center [63, 36] width 103 height 8
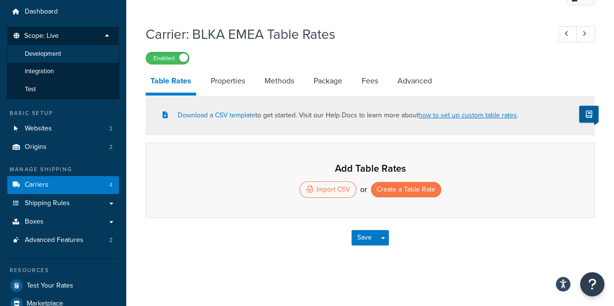
click at [57, 53] on span "Development" at bounding box center [43, 54] width 36 height 8
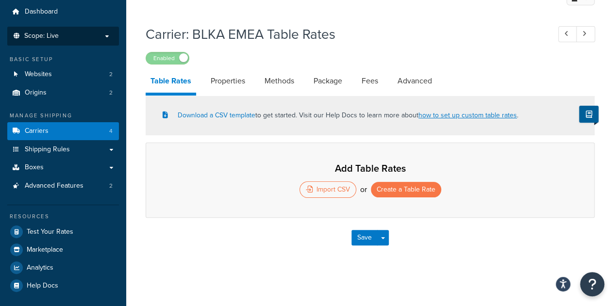
scroll to position [31, 0]
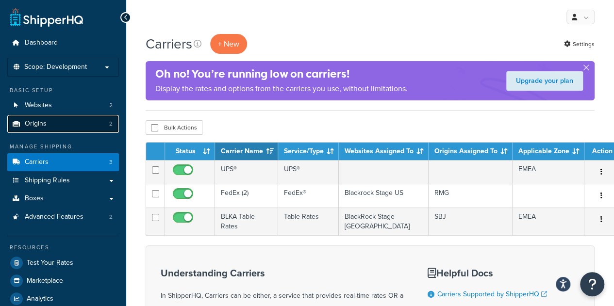
click at [54, 125] on link "Origins 2" at bounding box center [63, 124] width 112 height 18
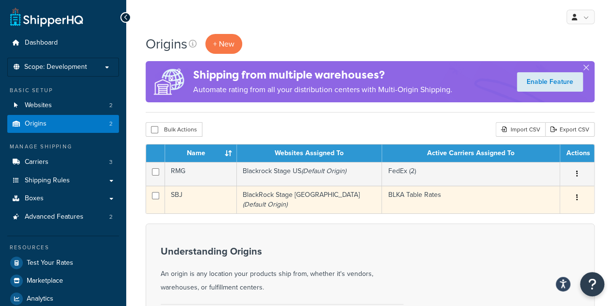
click at [262, 197] on td "BlackRock Stage UK (Default Origin)" at bounding box center [310, 200] width 146 height 28
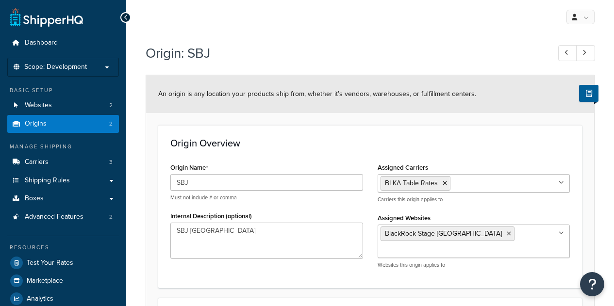
select select "1152"
click at [61, 181] on span "Shipping Rules" at bounding box center [47, 181] width 45 height 8
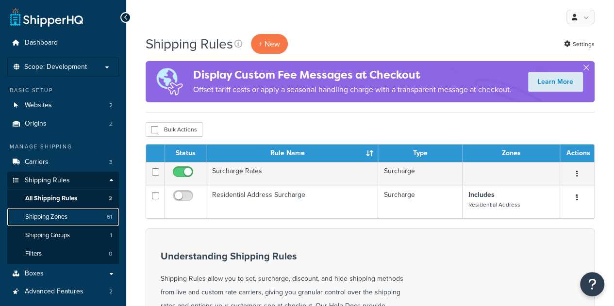
click at [69, 217] on link "Shipping Zones 61" at bounding box center [63, 217] width 112 height 18
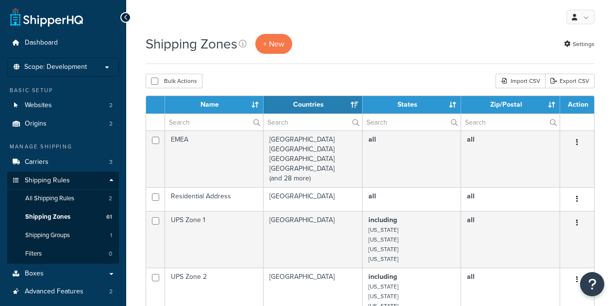
select select "15"
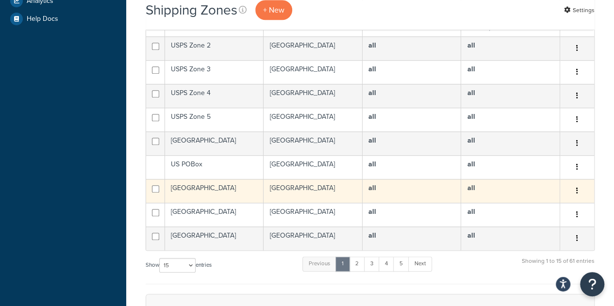
scroll to position [388, 0]
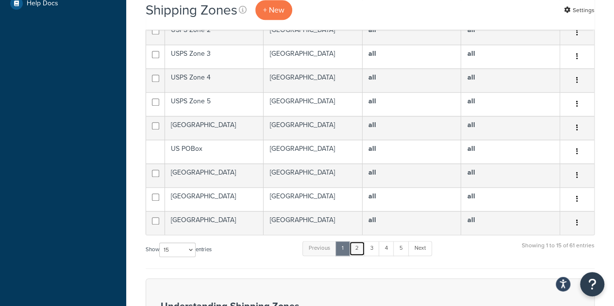
click at [362, 247] on link "2" at bounding box center [357, 248] width 16 height 15
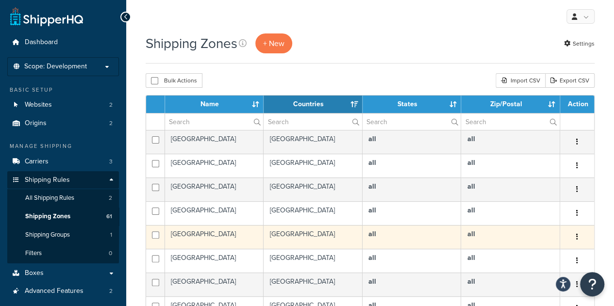
scroll to position [0, 0]
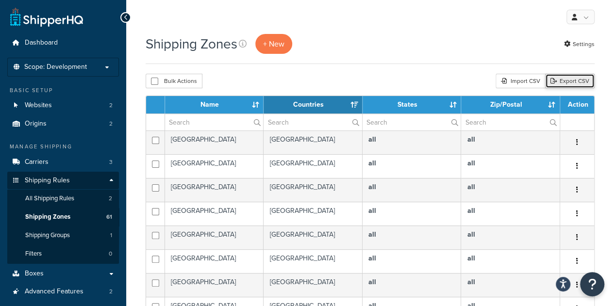
click at [578, 85] on link "Export CSV" at bounding box center [569, 81] width 49 height 15
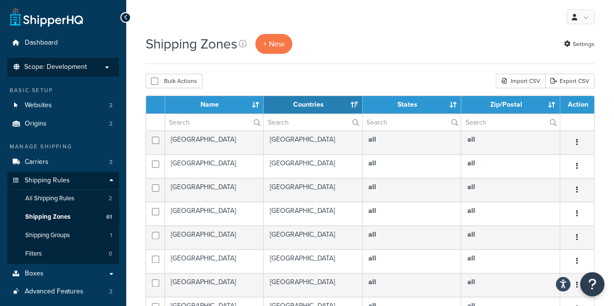
click at [73, 68] on span "Scope: Development" at bounding box center [55, 67] width 63 height 8
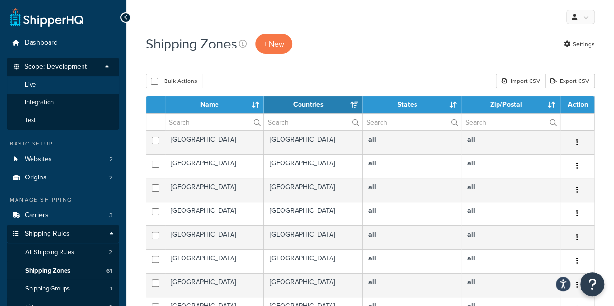
click at [70, 80] on li "Live" at bounding box center [63, 85] width 113 height 18
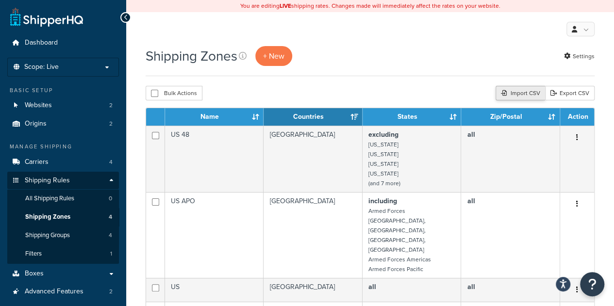
click at [517, 92] on div "Import CSV" at bounding box center [519, 93] width 49 height 15
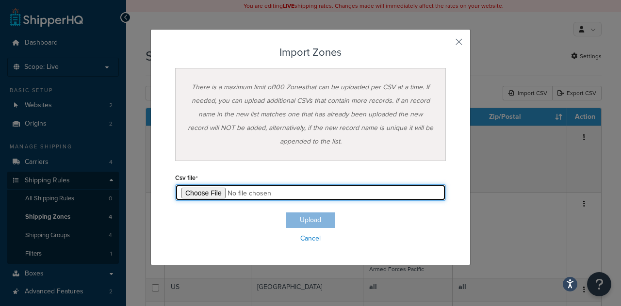
click at [211, 190] on input "file" at bounding box center [310, 192] width 271 height 16
type input "C:\fakepath\ShipperHQ EMEA Zones.csv"
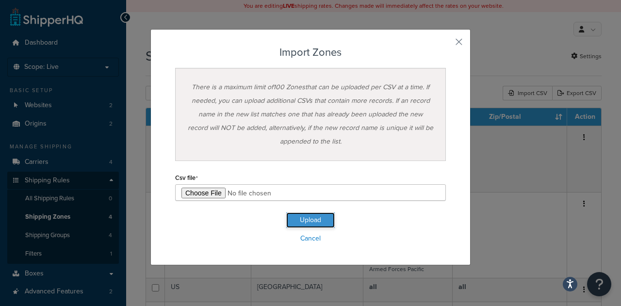
click at [324, 217] on button "Upload" at bounding box center [310, 220] width 49 height 16
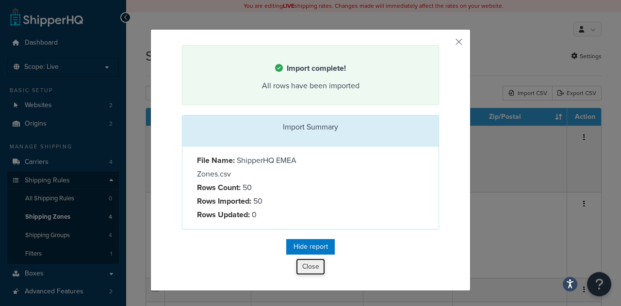
click at [305, 267] on button "Close" at bounding box center [310, 267] width 29 height 16
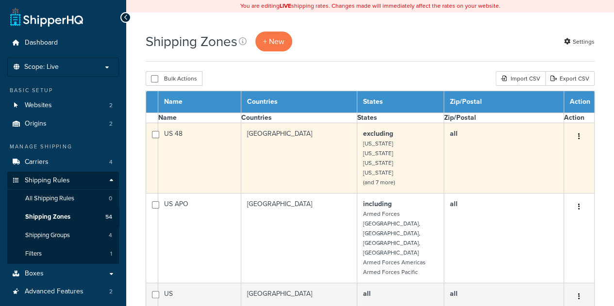
select select "15"
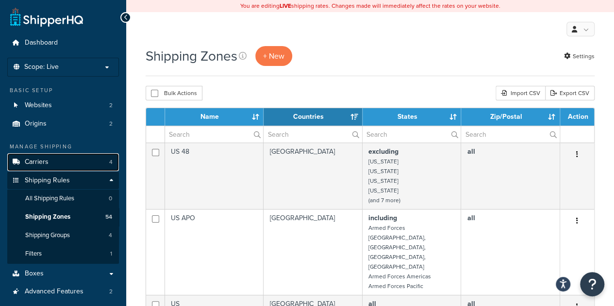
click at [61, 160] on link "Carriers 4" at bounding box center [63, 162] width 112 height 18
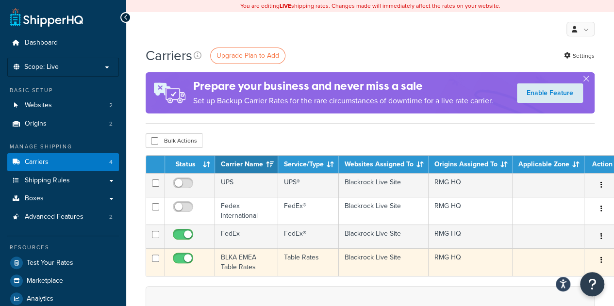
click at [594, 258] on button "button" at bounding box center [601, 261] width 14 height 16
click at [537, 274] on link "Edit" at bounding box center [554, 279] width 77 height 20
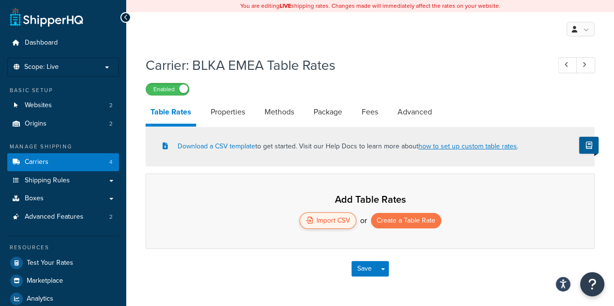
click at [328, 223] on div "Import CSV" at bounding box center [327, 220] width 57 height 16
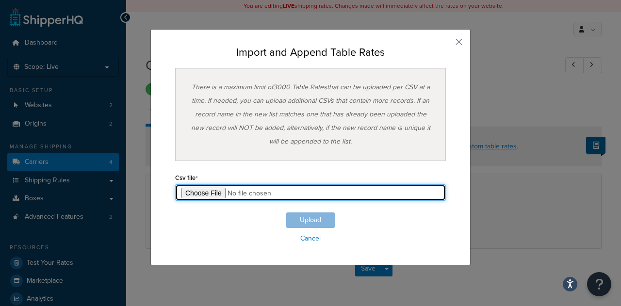
click at [190, 192] on input "file" at bounding box center [310, 192] width 271 height 16
type input "C:\fakepath\Table Rate Export-2025-08-20 0513.csv"
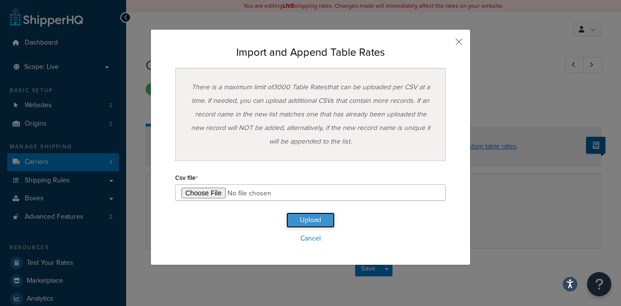
click at [309, 219] on button "Upload" at bounding box center [310, 220] width 49 height 16
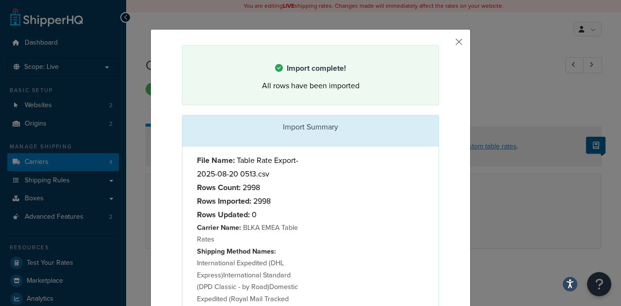
click at [439, 46] on button "button" at bounding box center [438, 46] width 2 height 2
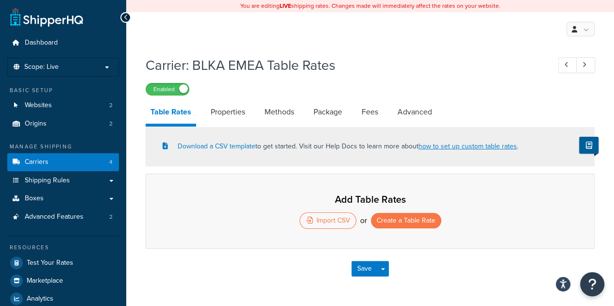
select select "25"
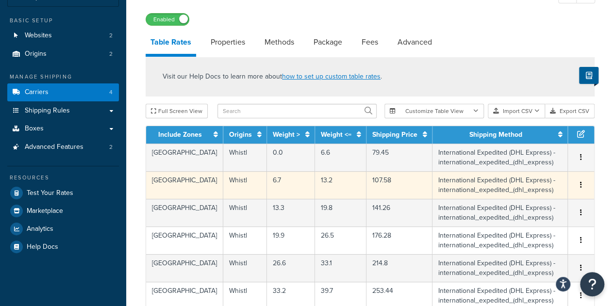
scroll to position [49, 0]
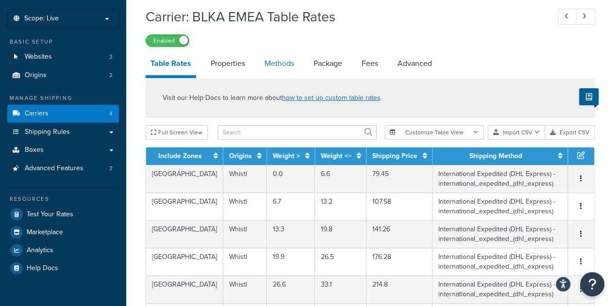
click at [279, 66] on link "Methods" at bounding box center [278, 63] width 39 height 23
select select "25"
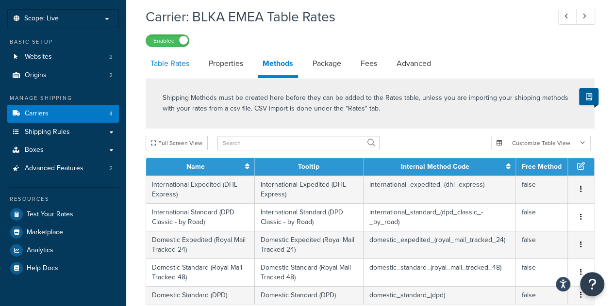
click at [175, 63] on link "Table Rates" at bounding box center [170, 63] width 49 height 23
select select "25"
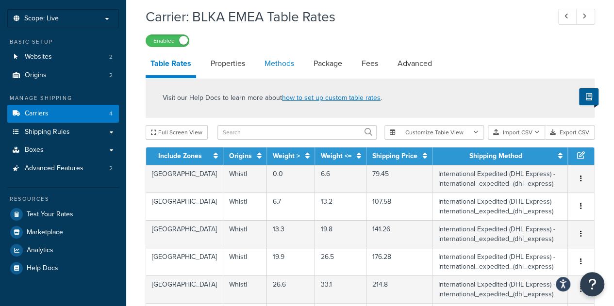
click at [276, 64] on link "Methods" at bounding box center [278, 63] width 39 height 23
select select "25"
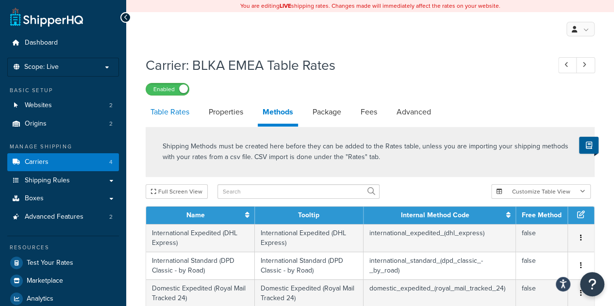
click at [178, 116] on link "Table Rates" at bounding box center [170, 111] width 49 height 23
select select "25"
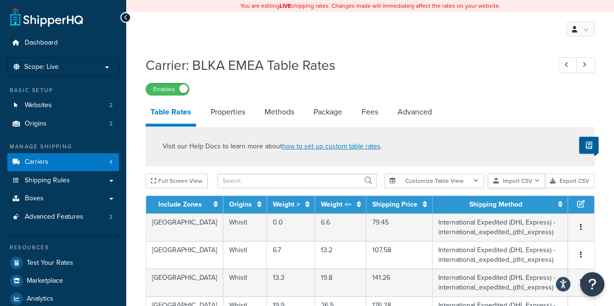
click at [504, 180] on button "Import CSV" at bounding box center [515, 181] width 57 height 15
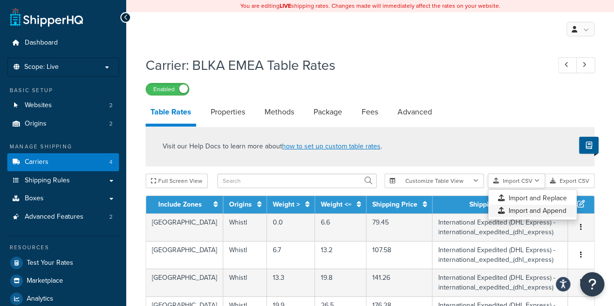
click at [512, 188] on div "Customize Table View Show all columns Show selected columns Import CSV Import a…" at bounding box center [489, 181] width 210 height 15
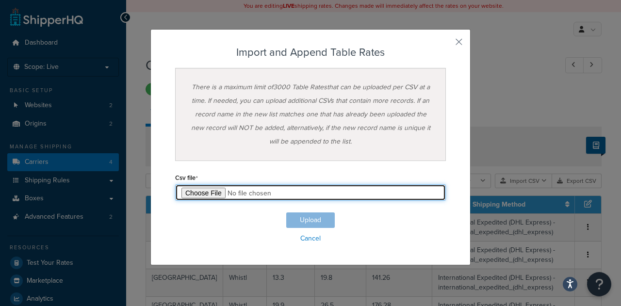
click at [210, 192] on input "file" at bounding box center [310, 192] width 271 height 16
type input "C:\fakepath\BLKA EMEA Import ShipperHQ.csv"
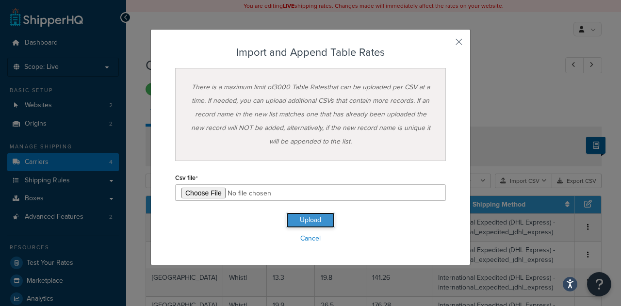
click at [313, 217] on button "Upload" at bounding box center [310, 220] width 49 height 16
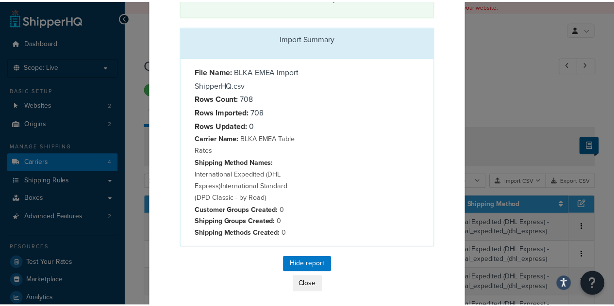
scroll to position [93, 0]
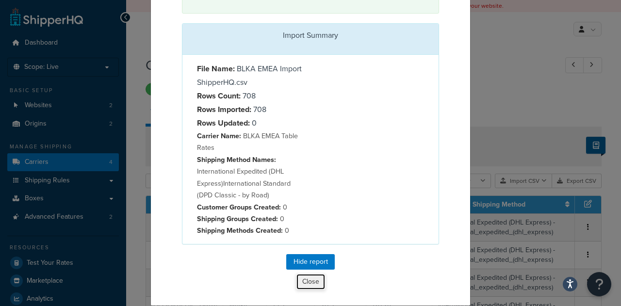
click at [303, 284] on button "Close" at bounding box center [311, 282] width 30 height 16
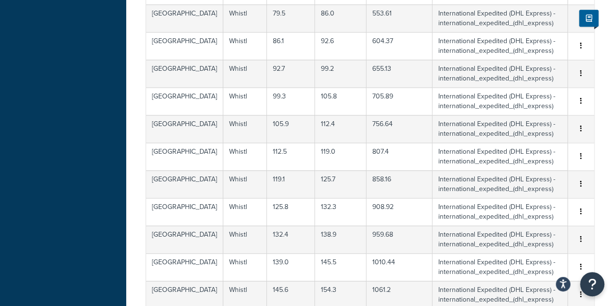
scroll to position [731, 0]
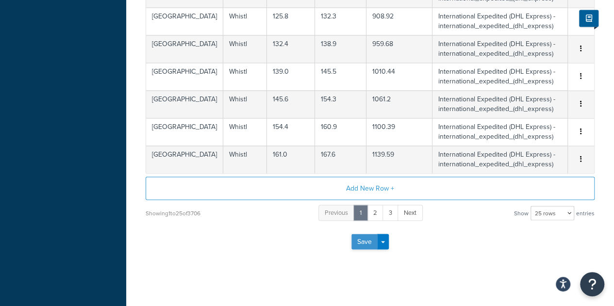
click at [369, 242] on button "Save" at bounding box center [364, 242] width 26 height 16
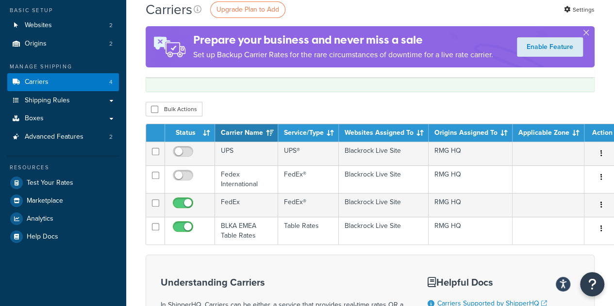
scroll to position [81, 0]
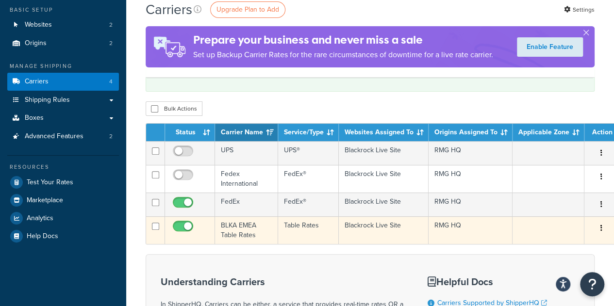
click at [594, 224] on button "button" at bounding box center [601, 229] width 14 height 16
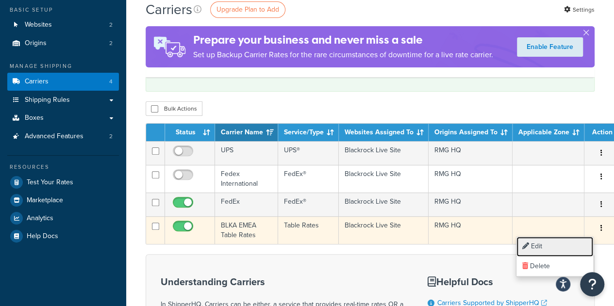
click at [550, 246] on link "Edit" at bounding box center [554, 247] width 77 height 20
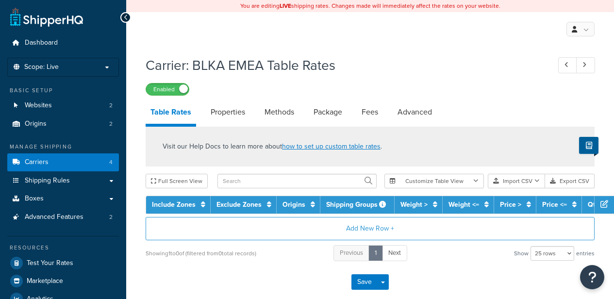
select select "25"
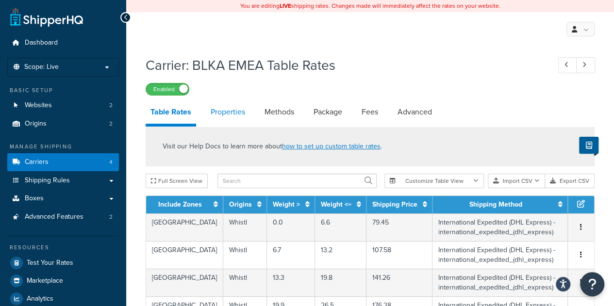
click at [227, 112] on link "Properties" at bounding box center [228, 111] width 44 height 23
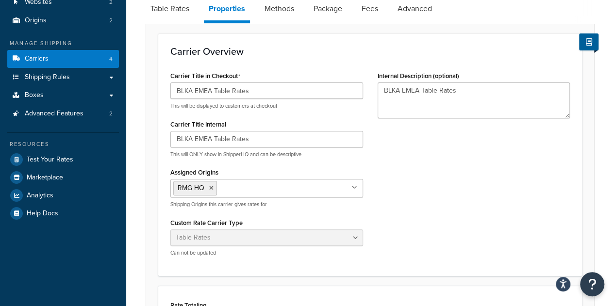
scroll to position [104, 0]
click at [325, 193] on ul "RMG HQ" at bounding box center [266, 187] width 193 height 18
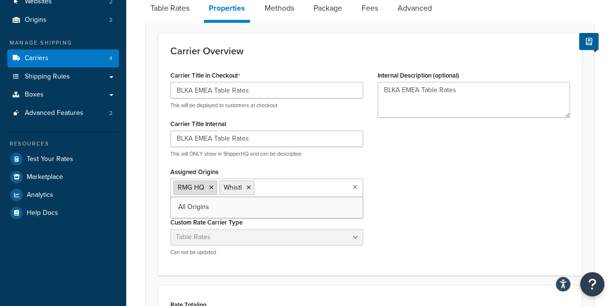
click at [211, 187] on icon at bounding box center [211, 188] width 4 height 6
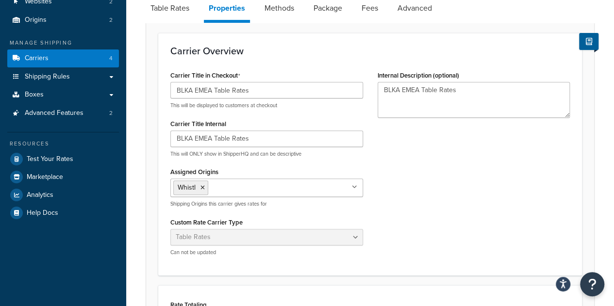
click at [425, 177] on div "Carrier Title in Checkout BLKA EMEA Table Rates This will be displayed to custo…" at bounding box center [370, 165] width 414 height 195
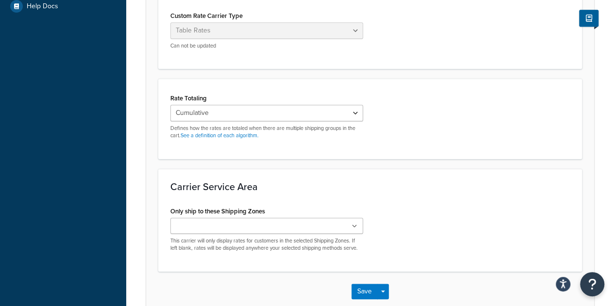
scroll to position [363, 0]
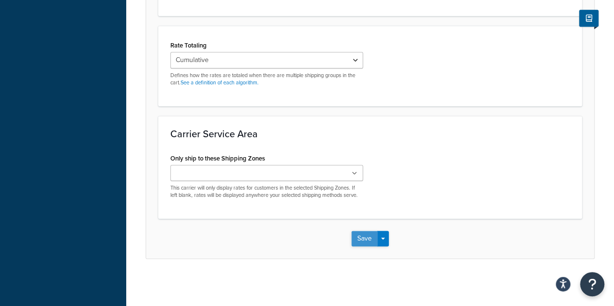
click at [361, 235] on button "Save" at bounding box center [364, 239] width 26 height 16
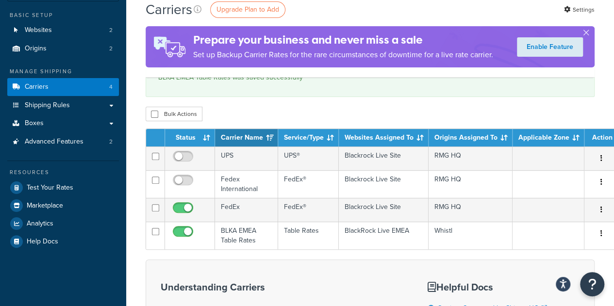
scroll to position [76, 0]
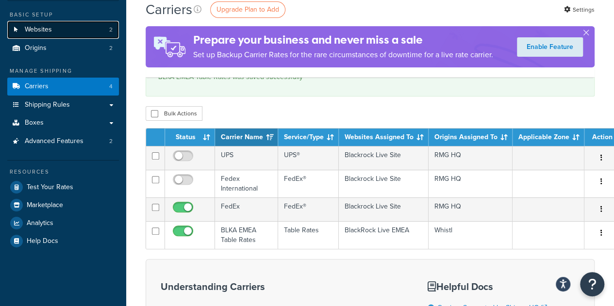
click at [52, 38] on link "Websites 2" at bounding box center [63, 30] width 112 height 18
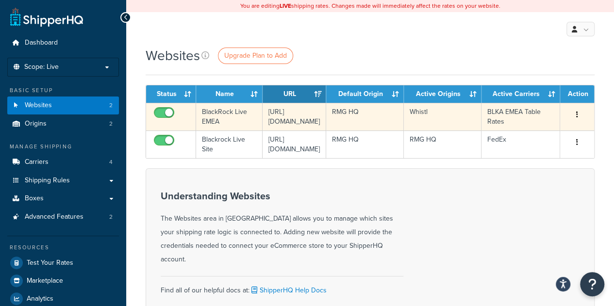
click at [576, 117] on icon "button" at bounding box center [577, 114] width 2 height 7
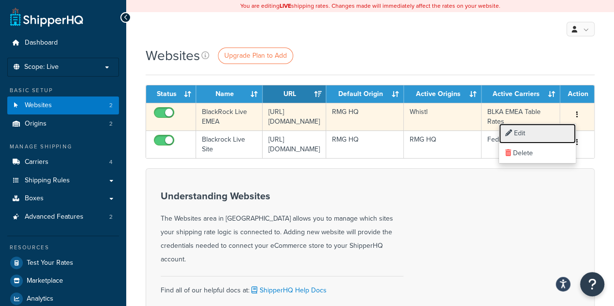
click at [547, 130] on link "Edit" at bounding box center [537, 134] width 77 height 20
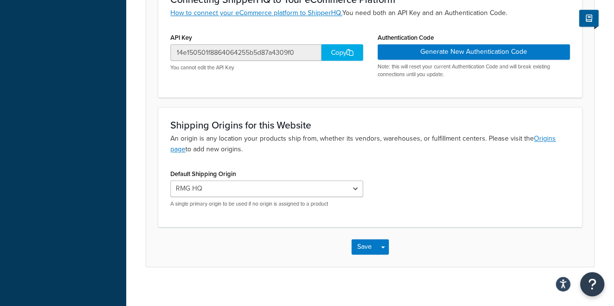
scroll to position [380, 0]
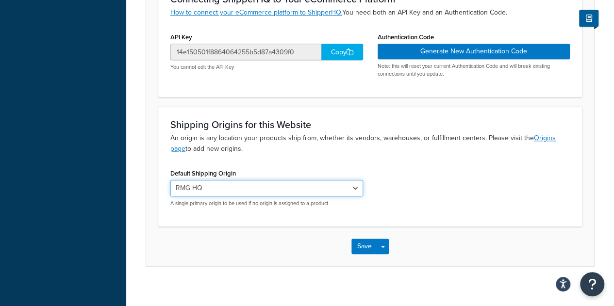
click at [347, 185] on select "RMG HQ Whistl" at bounding box center [266, 188] width 193 height 16
select select "169505"
click at [170, 180] on select "RMG HQ Whistl" at bounding box center [266, 188] width 193 height 16
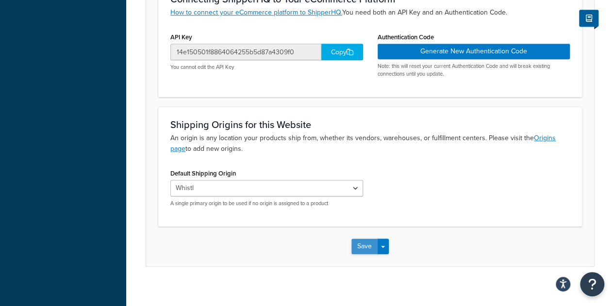
click at [368, 246] on button "Save" at bounding box center [364, 247] width 26 height 16
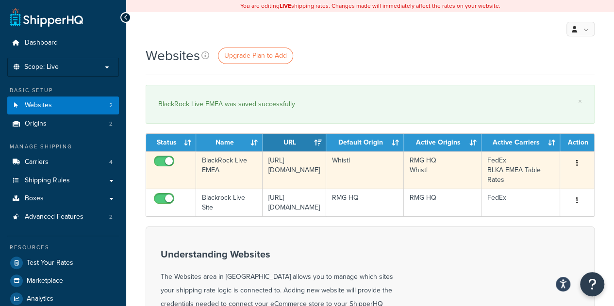
click at [576, 172] on td "Edit [GEOGRAPHIC_DATA]" at bounding box center [577, 169] width 34 height 37
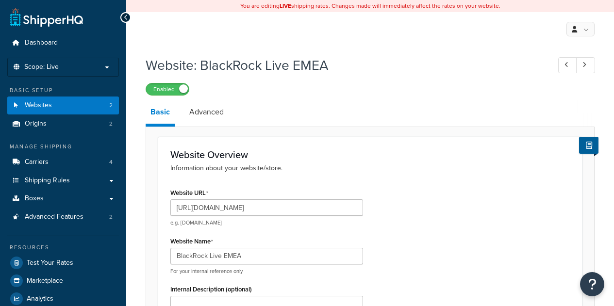
select select "169505"
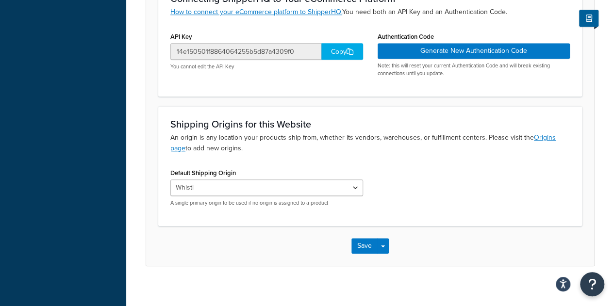
scroll to position [389, 0]
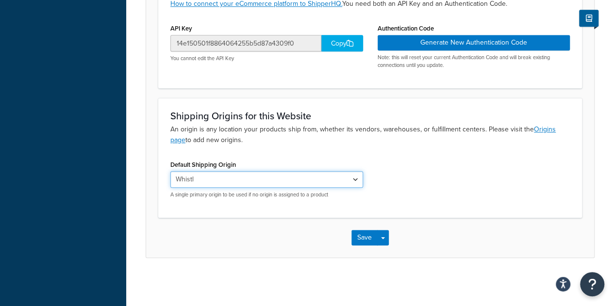
click at [357, 175] on select "RMG HQ Whistl" at bounding box center [266, 179] width 193 height 16
click at [417, 195] on div "Default Shipping Origin RMG HQ Whistl A single primary origin to be used if no …" at bounding box center [370, 182] width 414 height 48
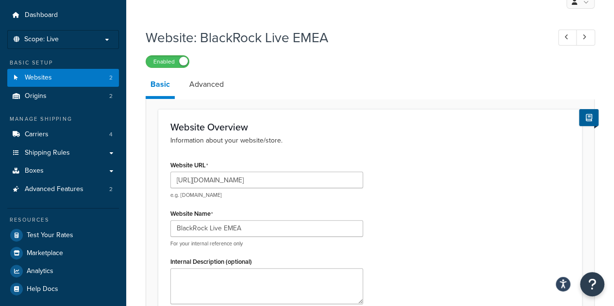
scroll to position [26, 0]
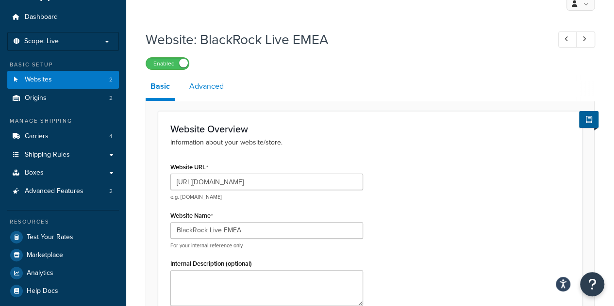
click at [206, 80] on link "Advanced" at bounding box center [206, 86] width 44 height 23
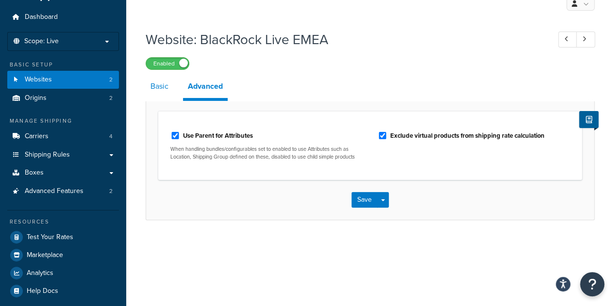
click at [161, 92] on link "Basic" at bounding box center [160, 86] width 28 height 23
select select "169505"
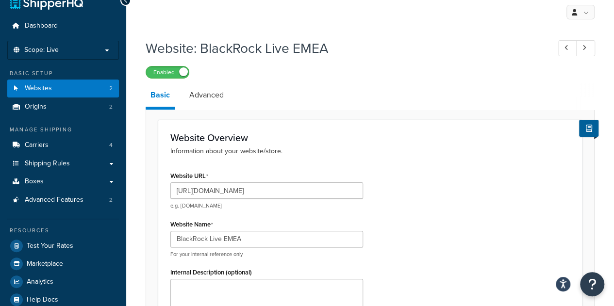
scroll to position [16, 0]
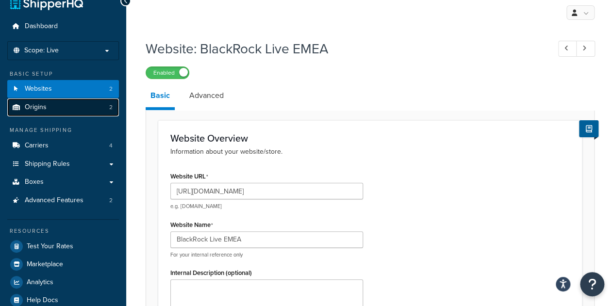
click at [69, 110] on link "Origins 2" at bounding box center [63, 107] width 112 height 18
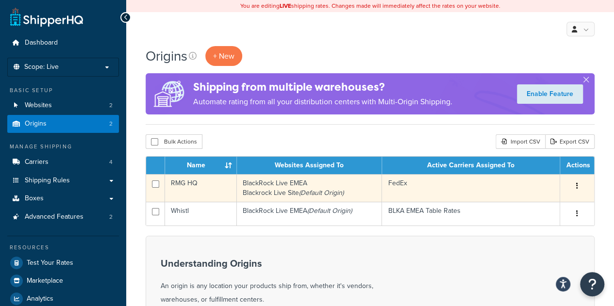
click at [578, 184] on button "button" at bounding box center [577, 186] width 14 height 16
click at [578, 186] on button "button" at bounding box center [577, 186] width 14 height 16
click at [577, 187] on icon "button" at bounding box center [577, 185] width 2 height 7
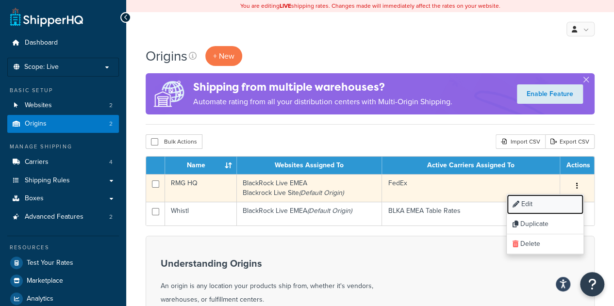
click at [559, 202] on link "Edit" at bounding box center [544, 204] width 77 height 20
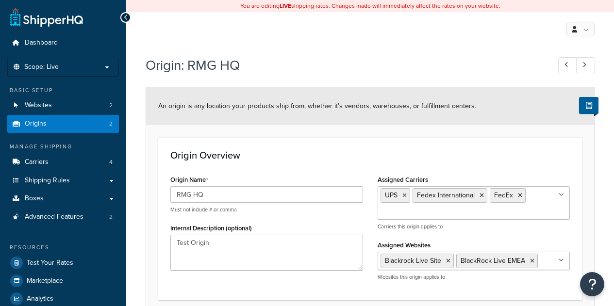
select select "46"
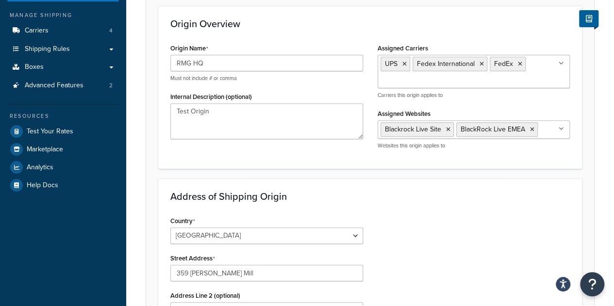
scroll to position [136, 0]
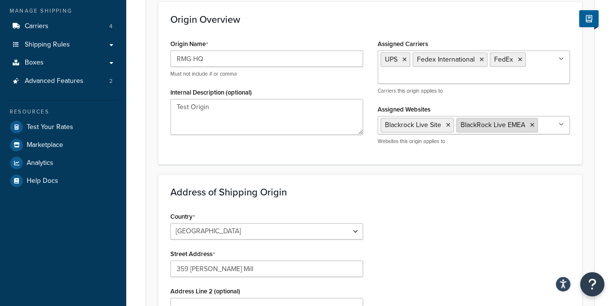
click at [531, 124] on icon at bounding box center [532, 125] width 4 height 6
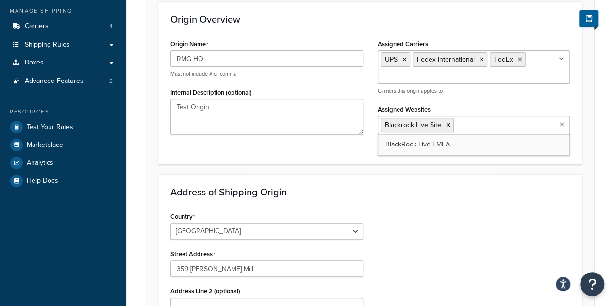
click at [474, 188] on h3 "Address of Shipping Origin" at bounding box center [369, 192] width 399 height 11
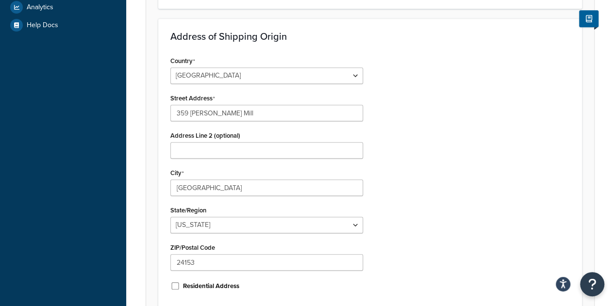
scroll to position [384, 0]
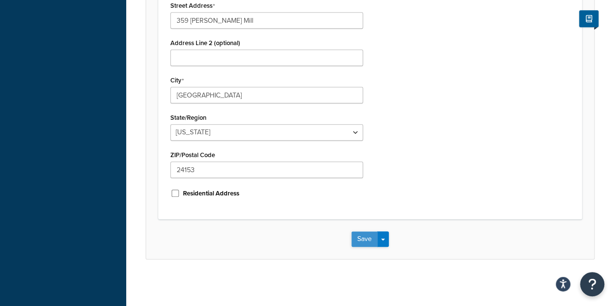
click at [361, 238] on button "Save" at bounding box center [364, 239] width 26 height 16
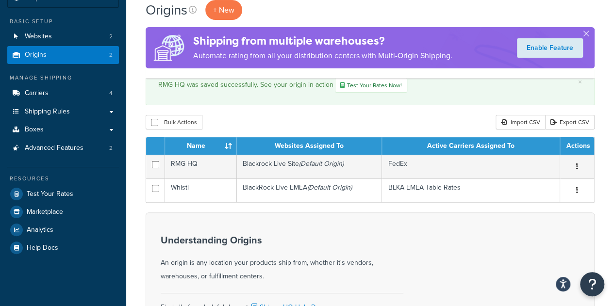
scroll to position [70, 0]
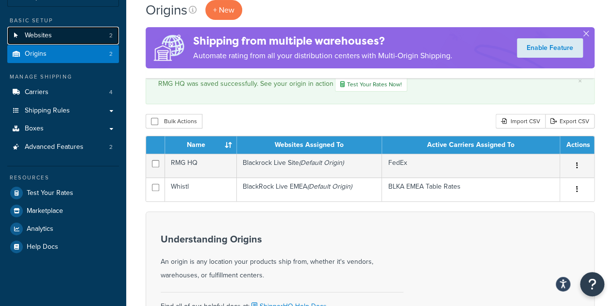
click at [63, 37] on link "Websites 2" at bounding box center [63, 36] width 112 height 18
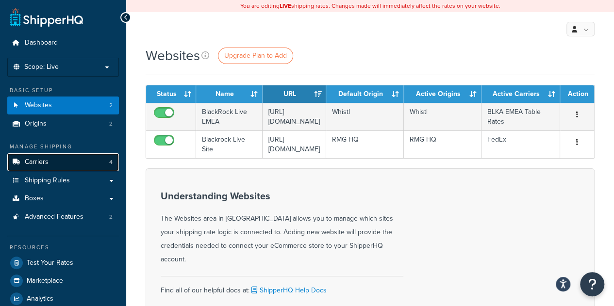
click at [56, 165] on link "Carriers 4" at bounding box center [63, 162] width 112 height 18
